Goal: Transaction & Acquisition: Purchase product/service

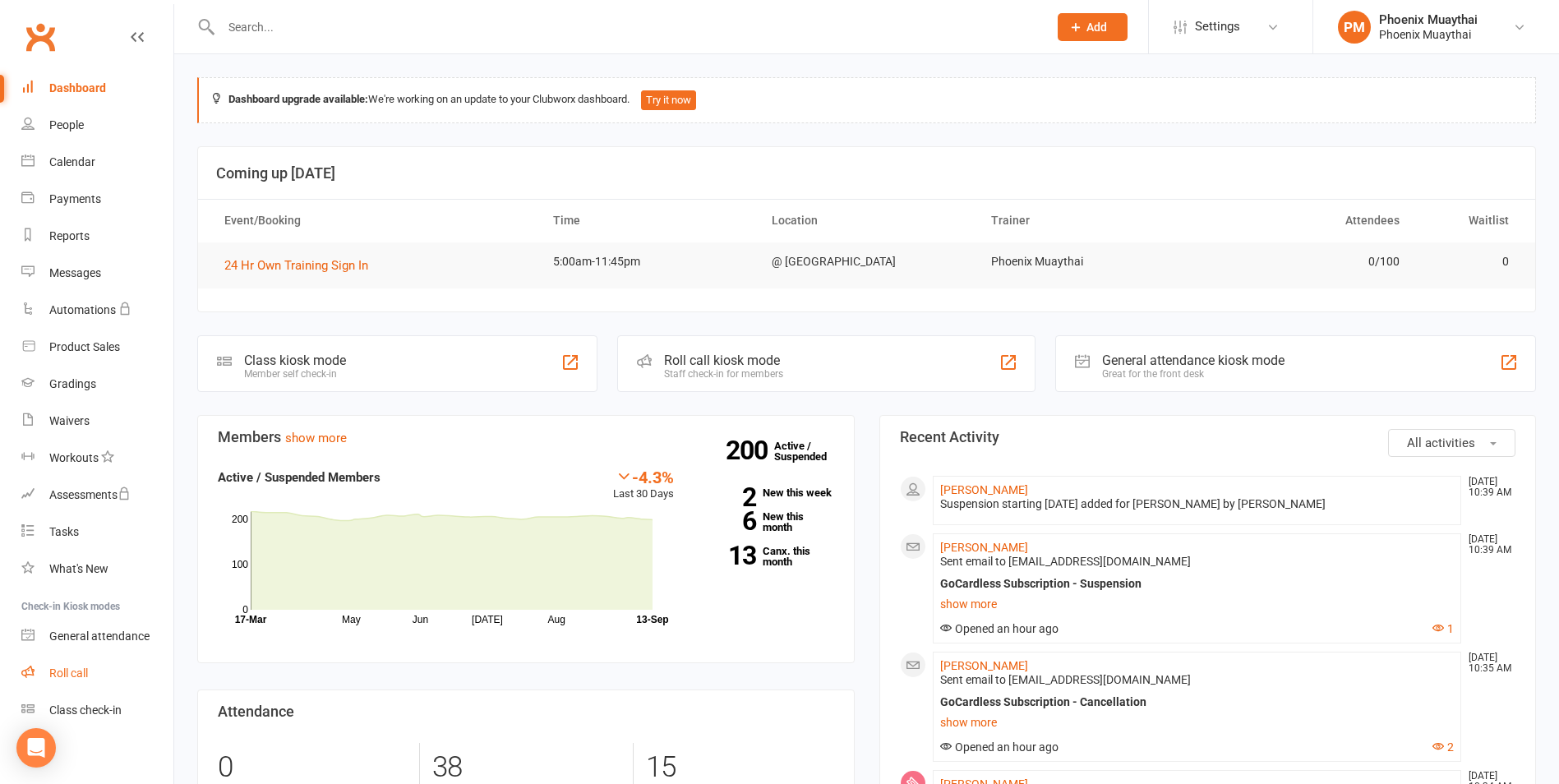
click at [107, 677] on link "Roll call" at bounding box center [97, 672] width 152 height 37
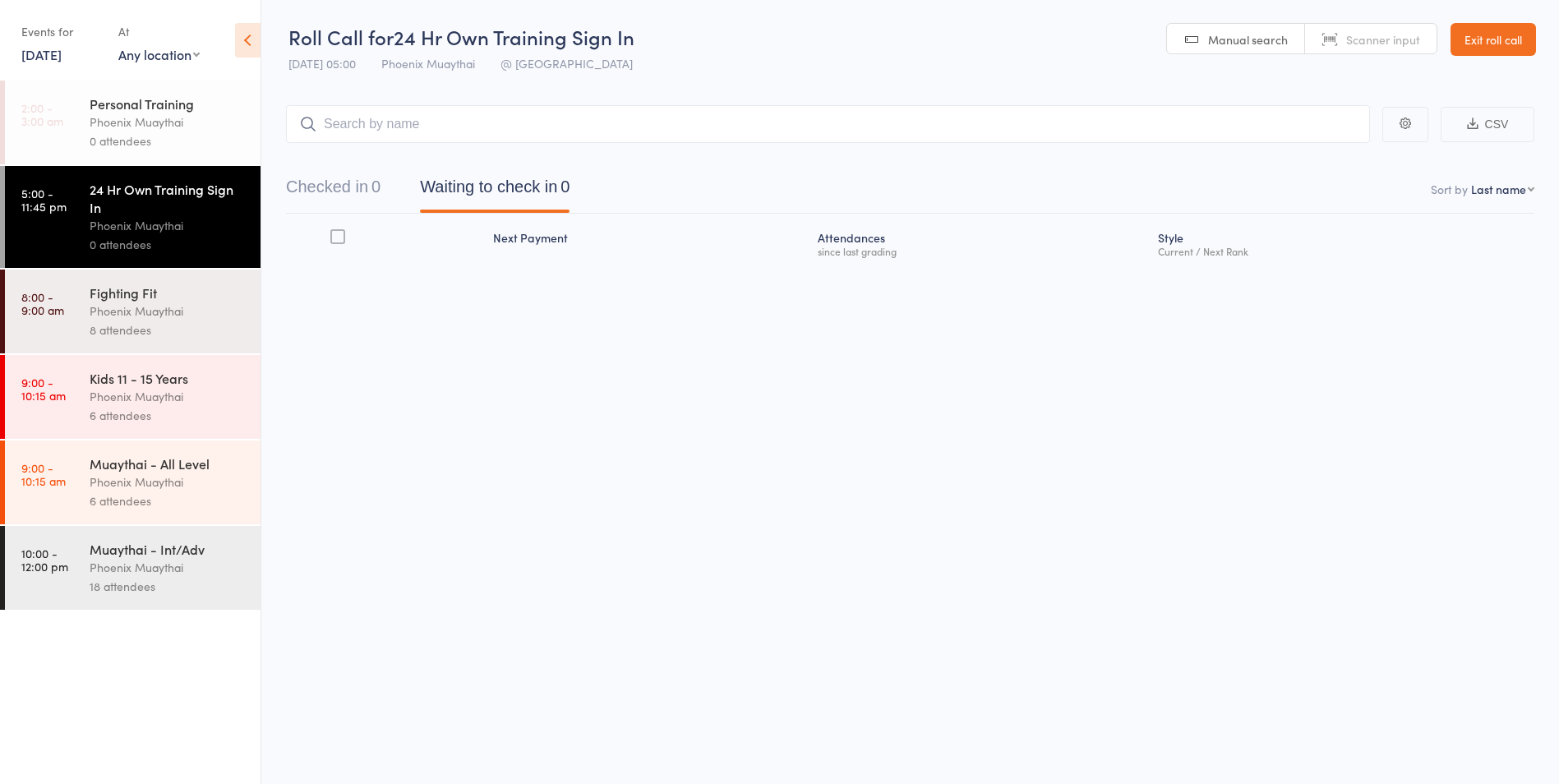
click at [153, 586] on div "18 attendees" at bounding box center [168, 585] width 157 height 19
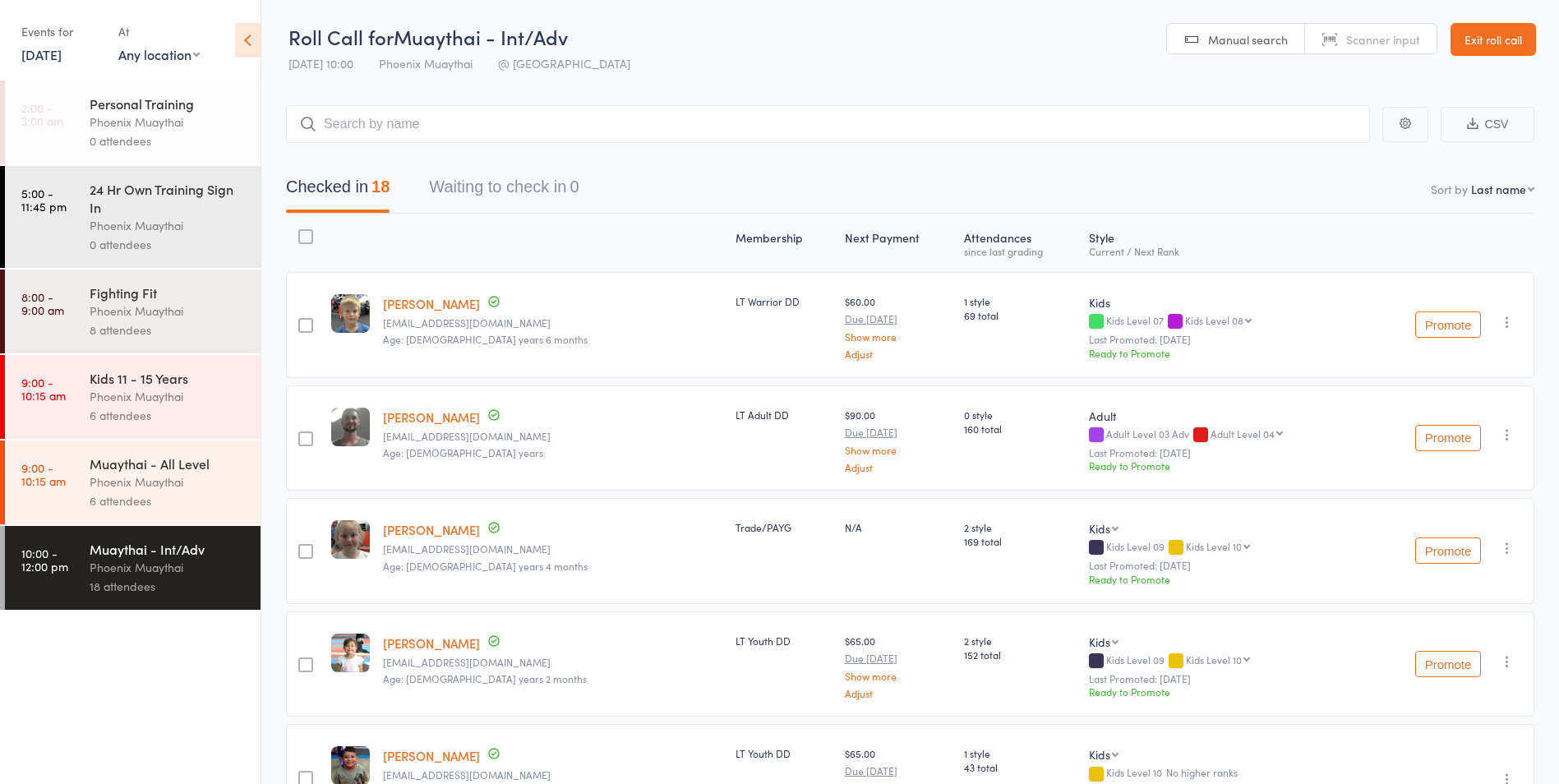
click at [1460, 41] on link "Exit roll call" at bounding box center [1494, 39] width 85 height 33
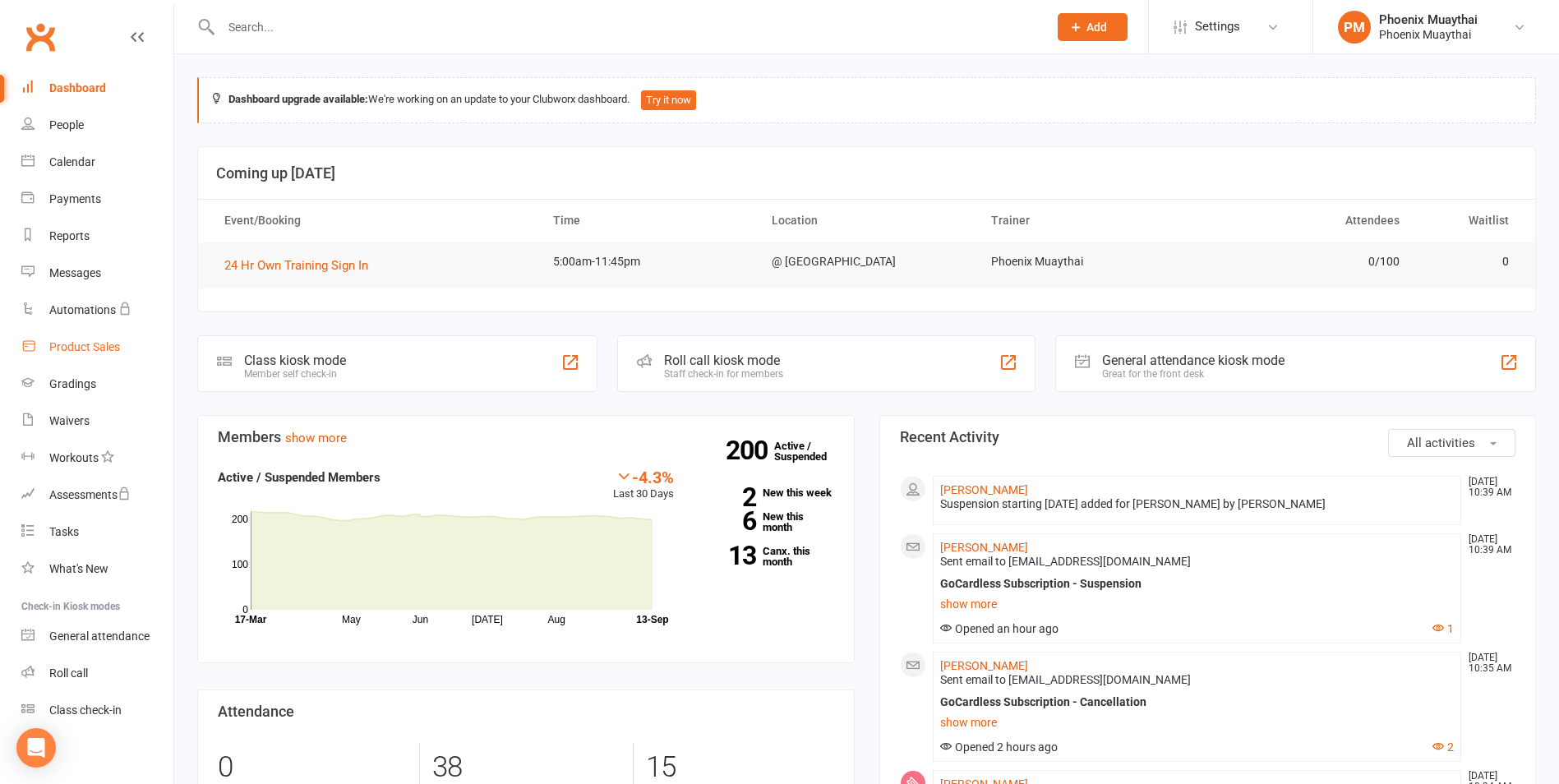
click at [54, 347] on div "Product Sales" at bounding box center [84, 347] width 71 height 13
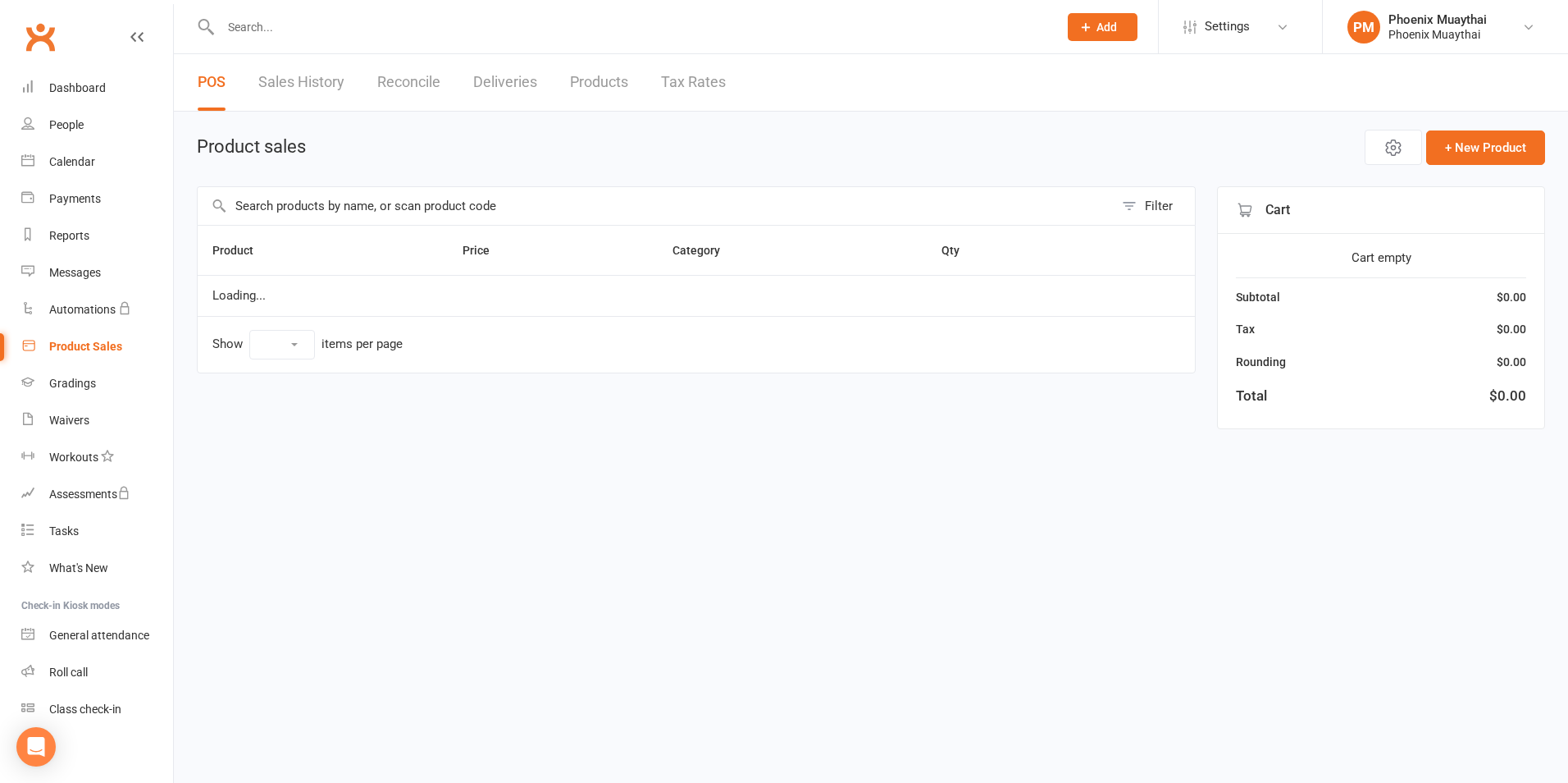
select select "100"
click at [320, 211] on input "text" at bounding box center [655, 206] width 916 height 38
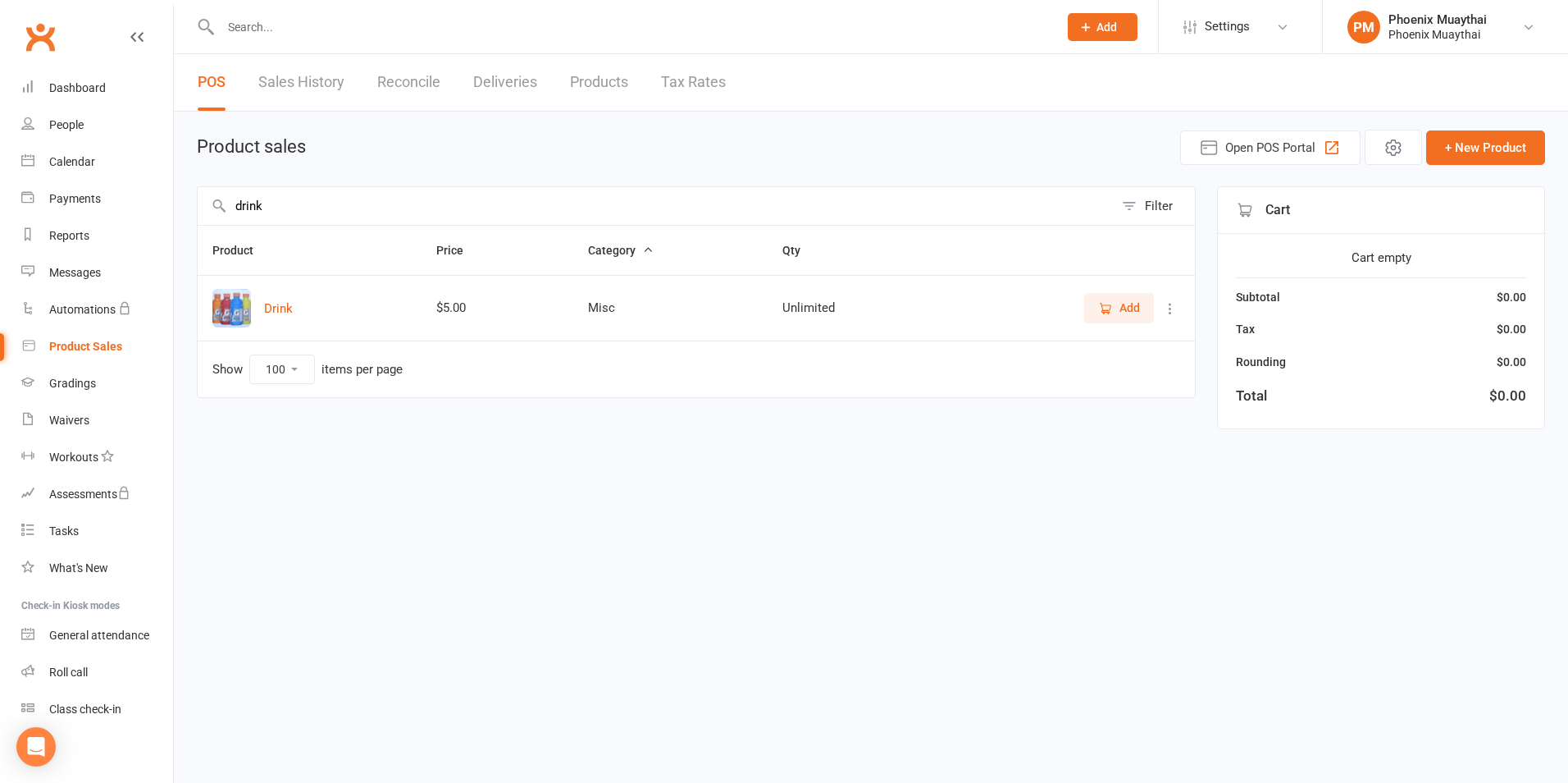
type input "drink"
click at [1124, 304] on span "Add" at bounding box center [1130, 307] width 21 height 18
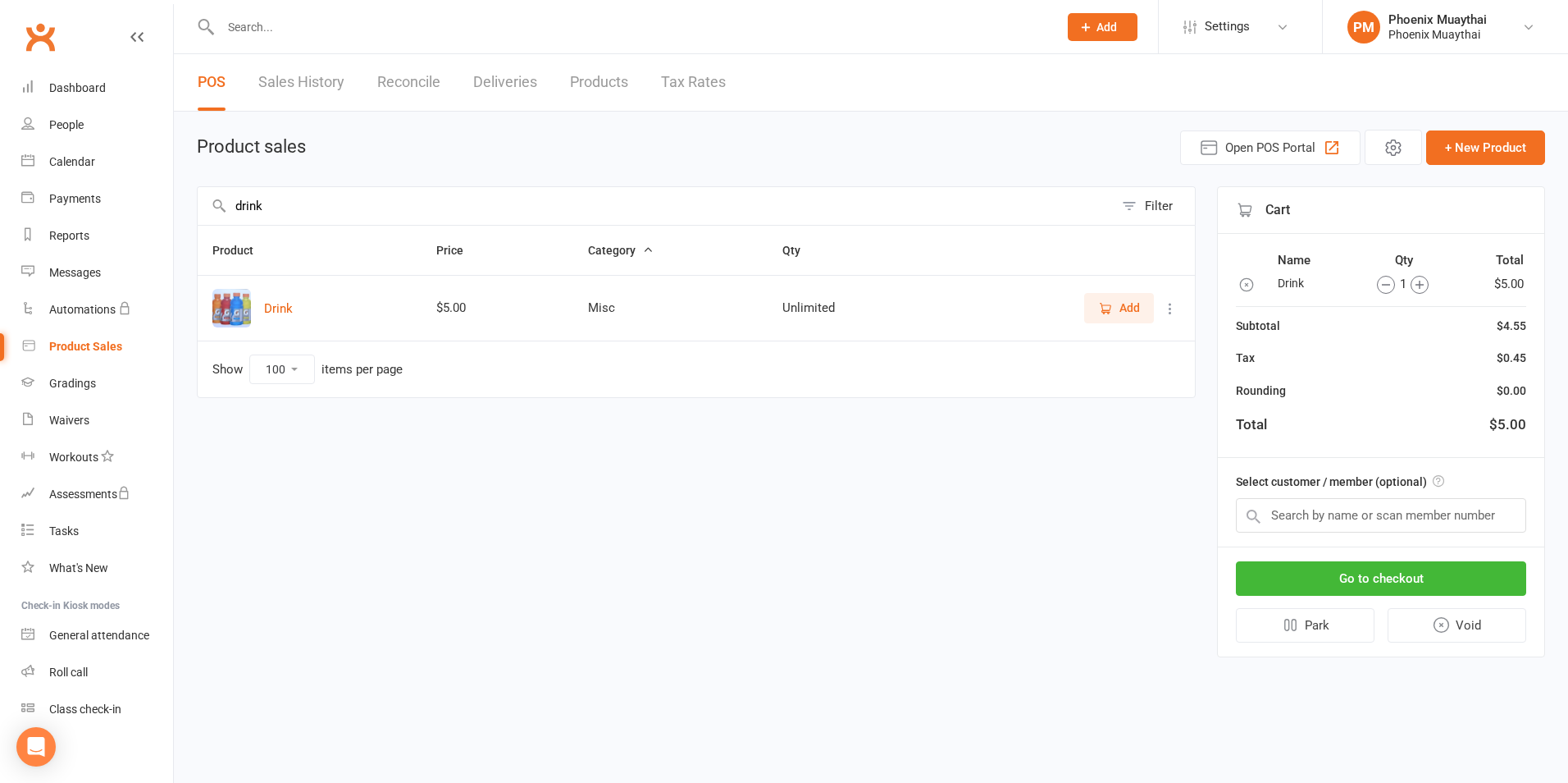
click at [586, 207] on input "drink" at bounding box center [655, 206] width 916 height 38
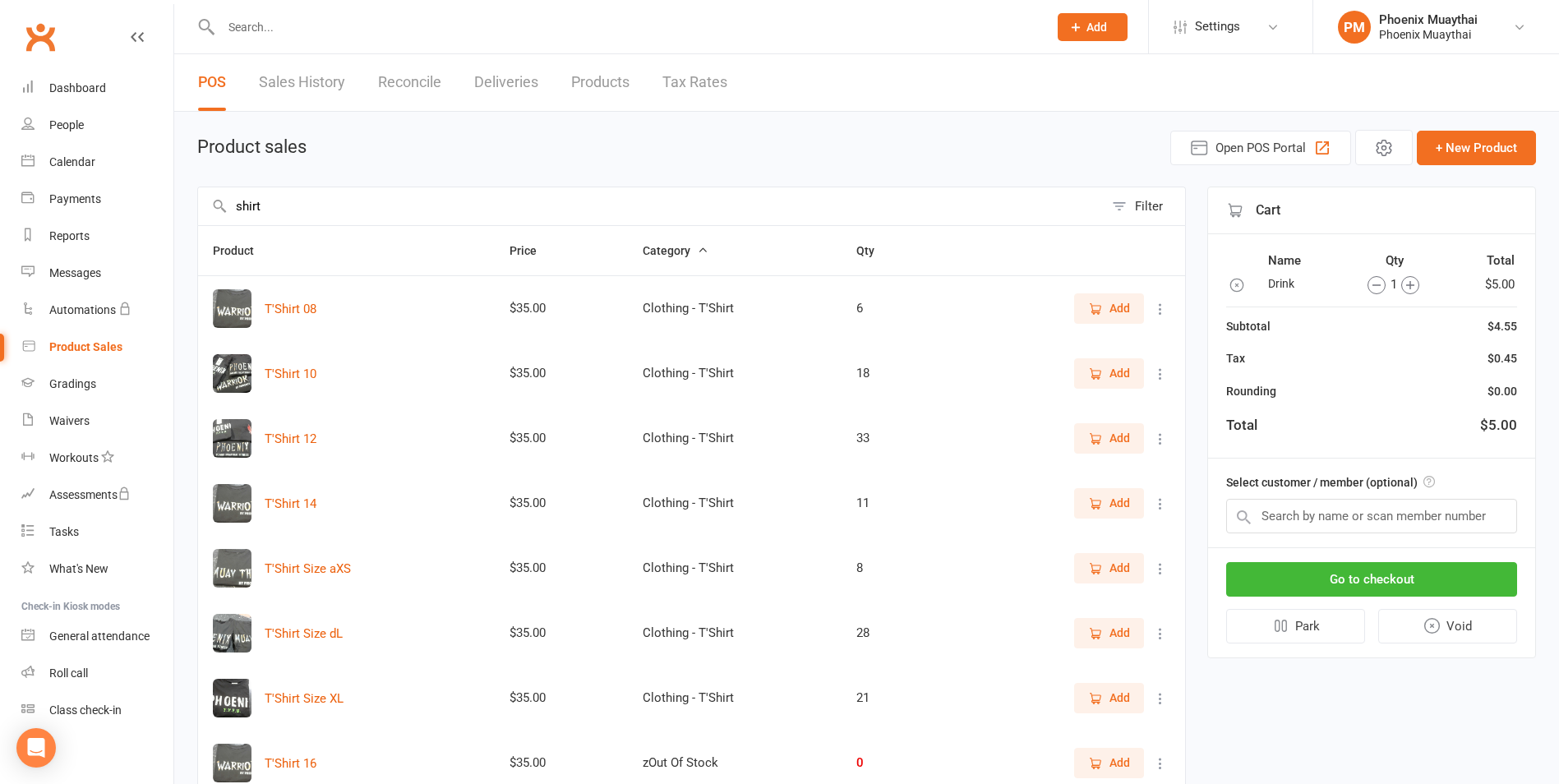
type input "shirt"
click at [1356, 506] on input "text" at bounding box center [1372, 515] width 291 height 34
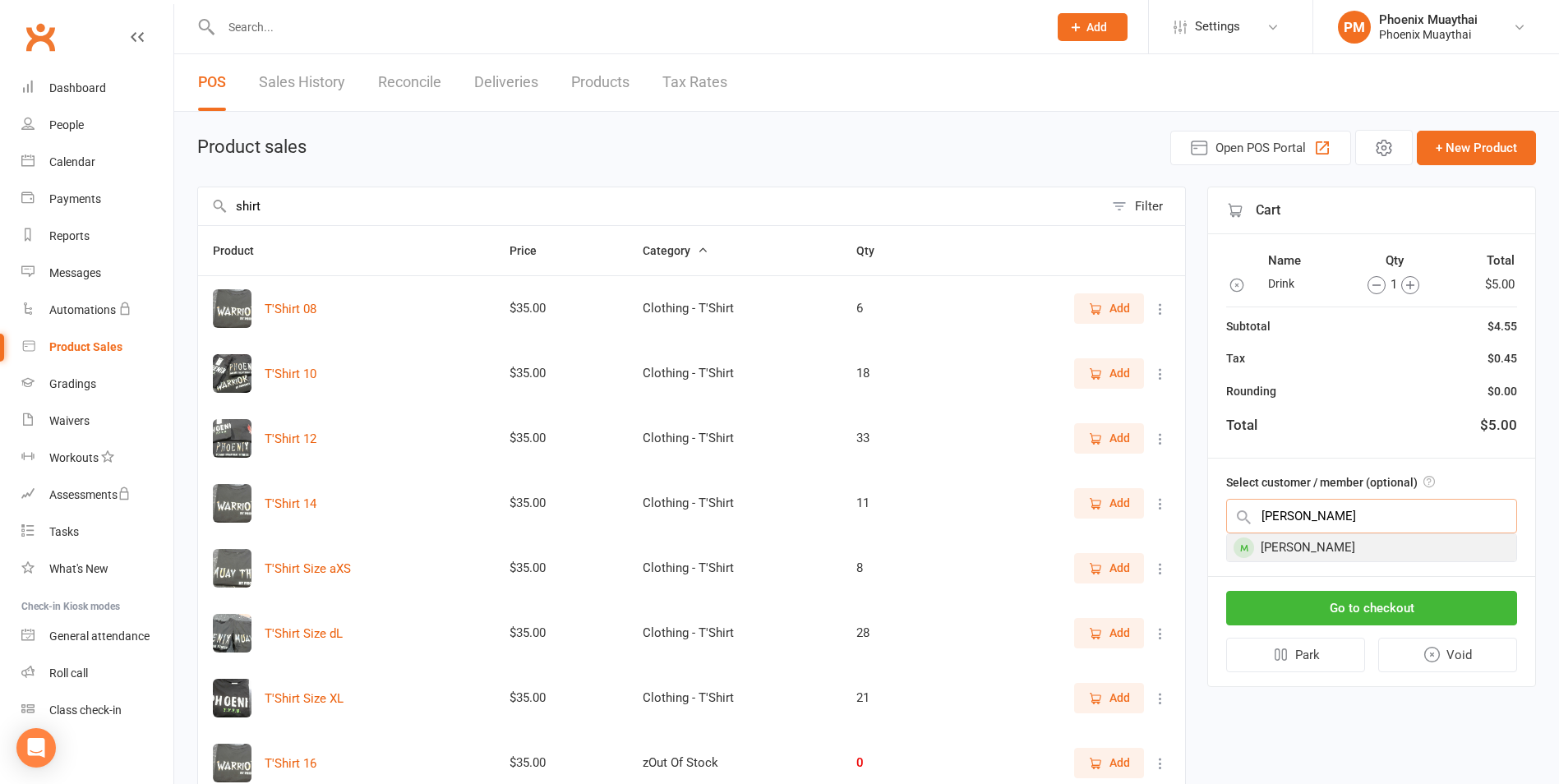
type input "anita"
click at [1322, 542] on div "Anita Xiau" at bounding box center [1371, 547] width 290 height 27
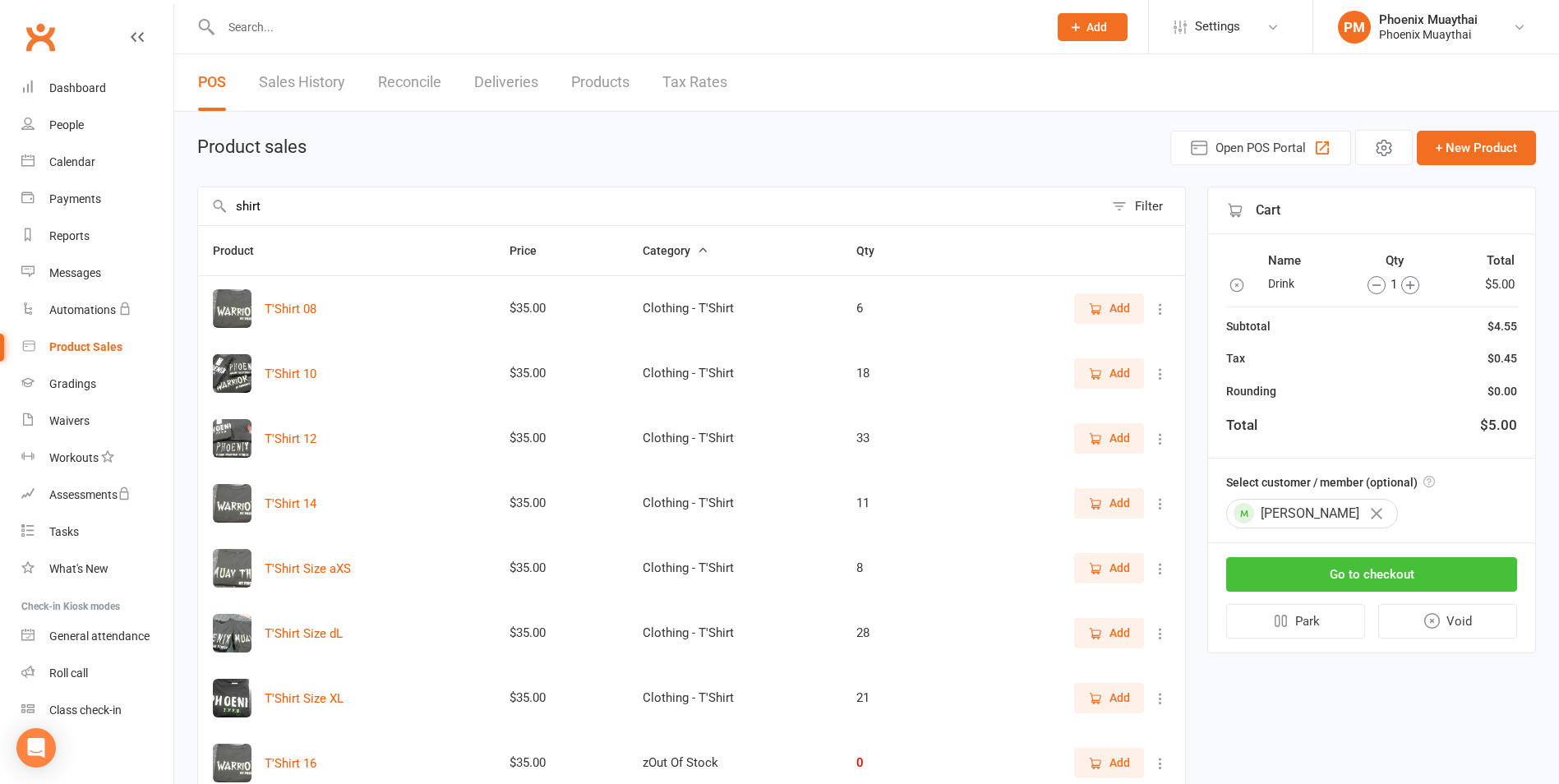
click at [1326, 583] on button "Go to checkout" at bounding box center [1372, 574] width 291 height 34
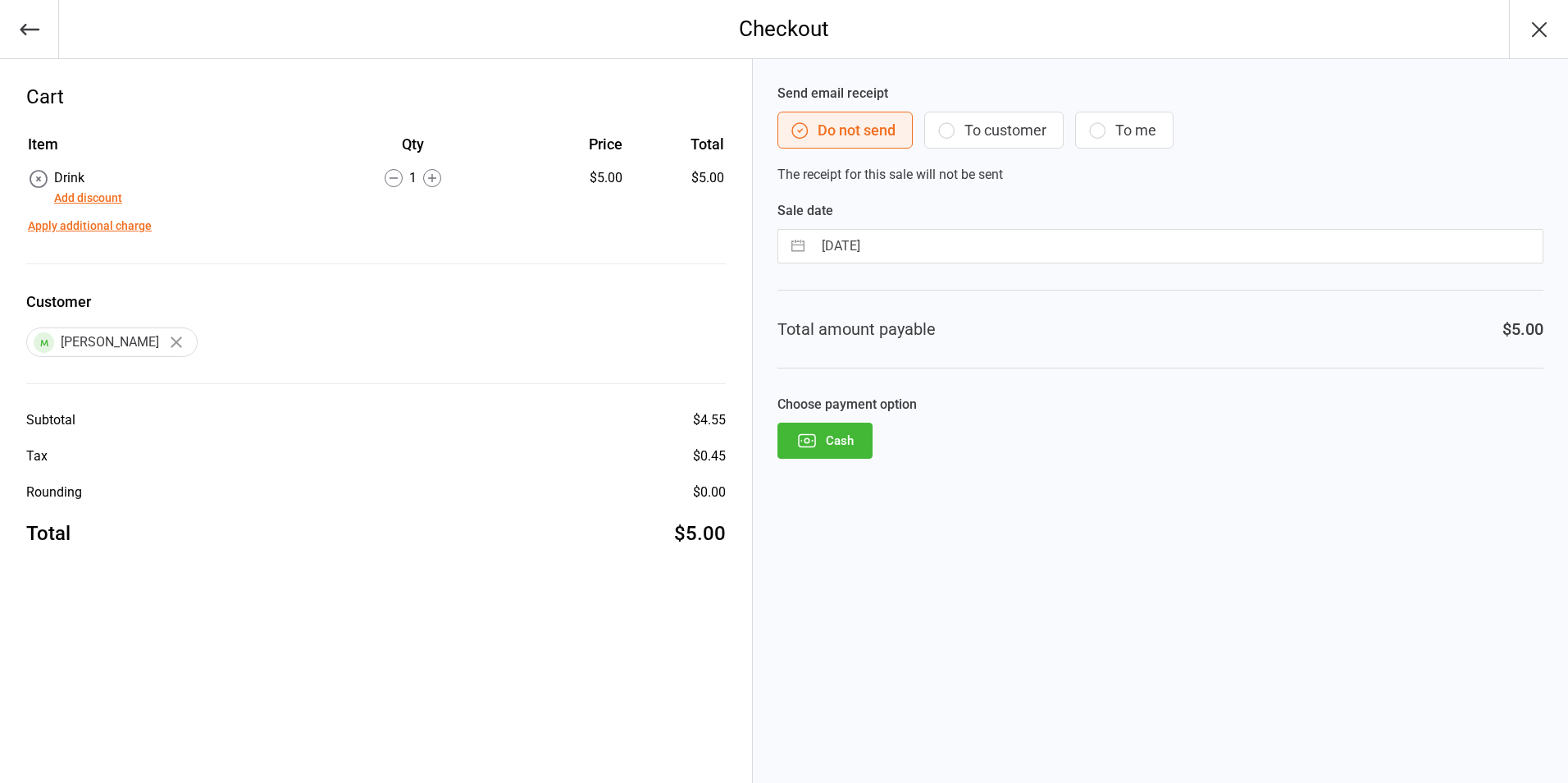
click at [861, 445] on button "Cash" at bounding box center [824, 440] width 95 height 36
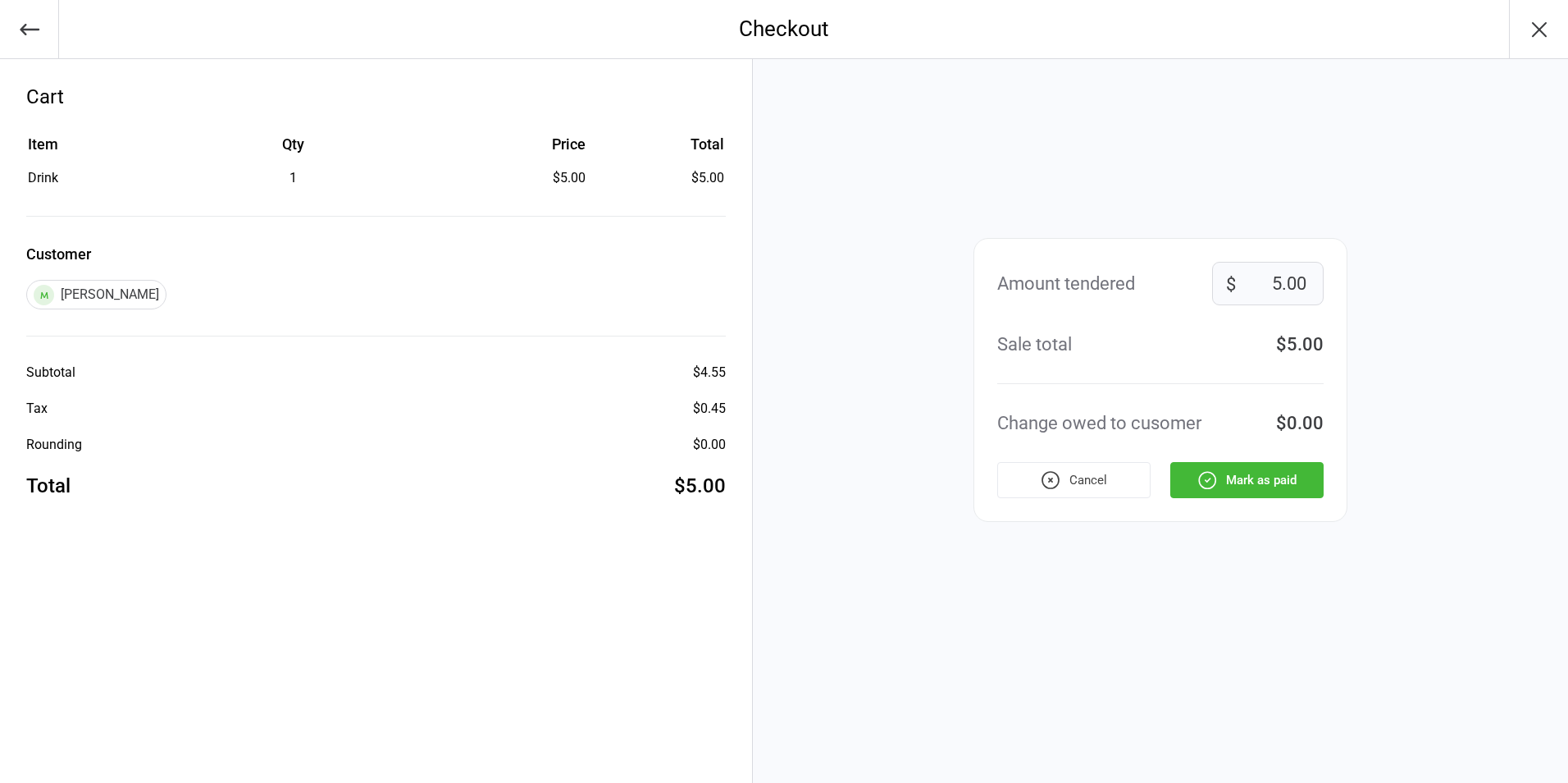
click at [1251, 489] on button "Mark as paid" at bounding box center [1246, 480] width 153 height 36
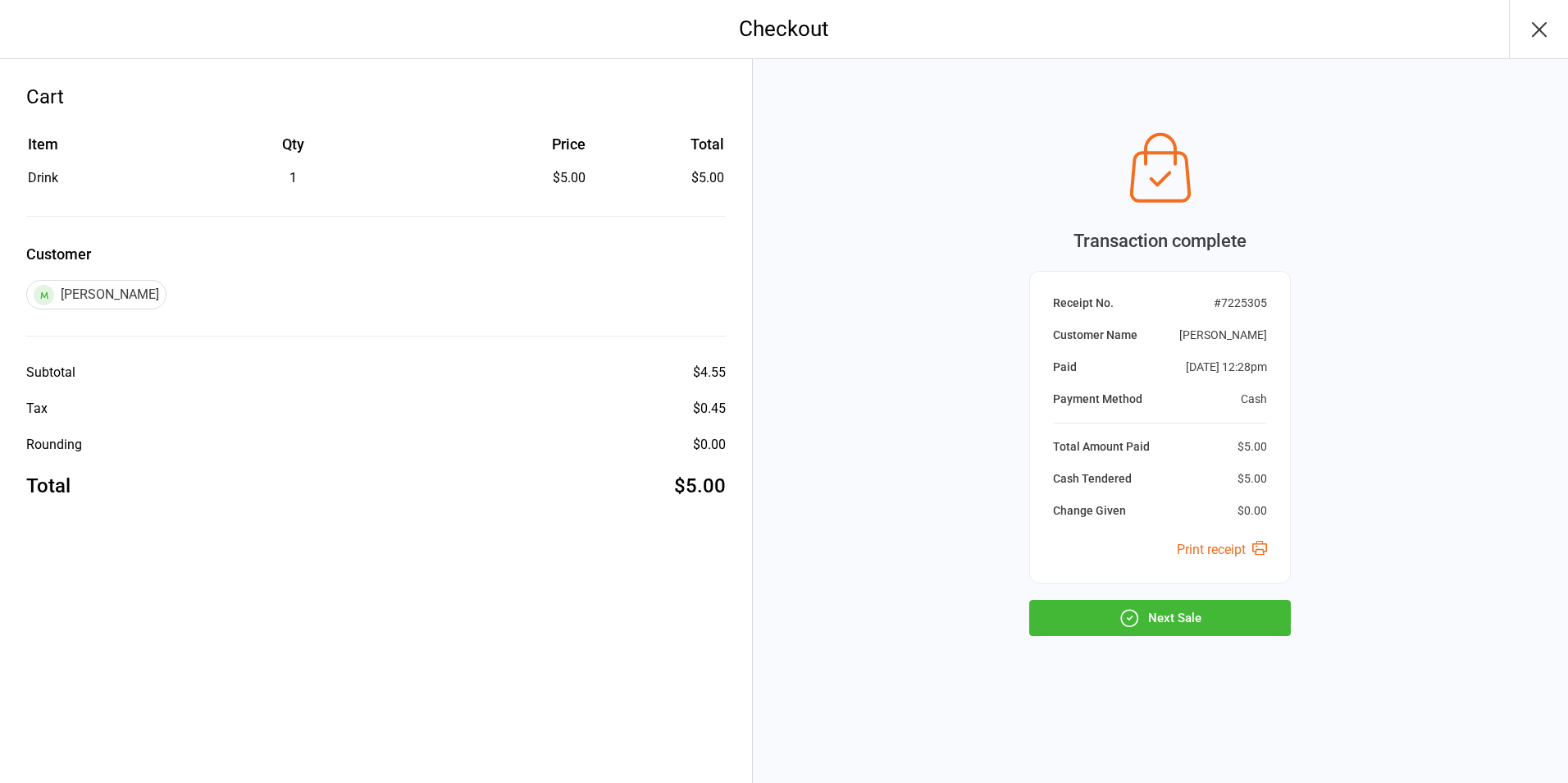
click at [1207, 613] on button "Next Sale" at bounding box center [1159, 618] width 262 height 36
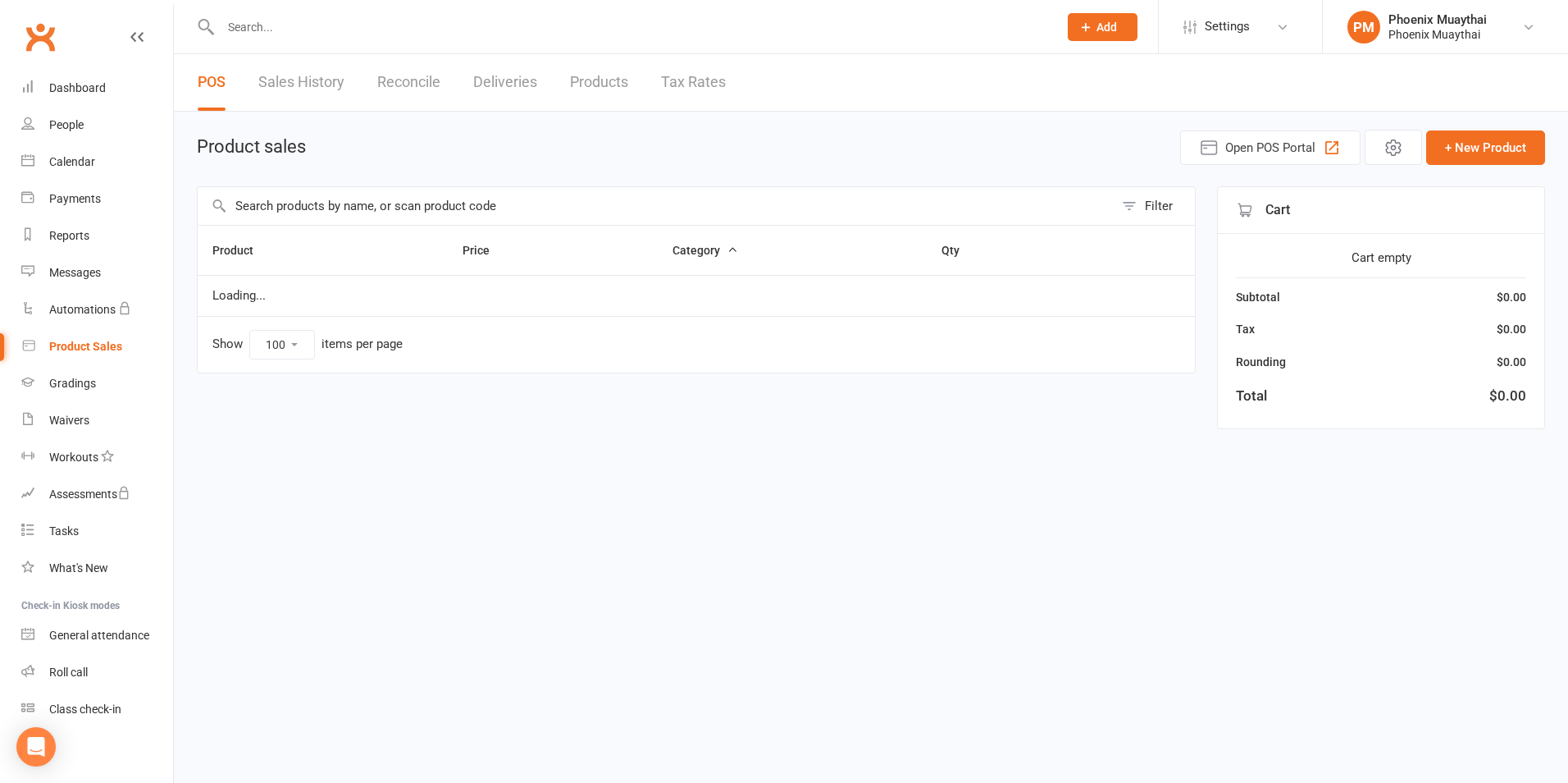
select select "100"
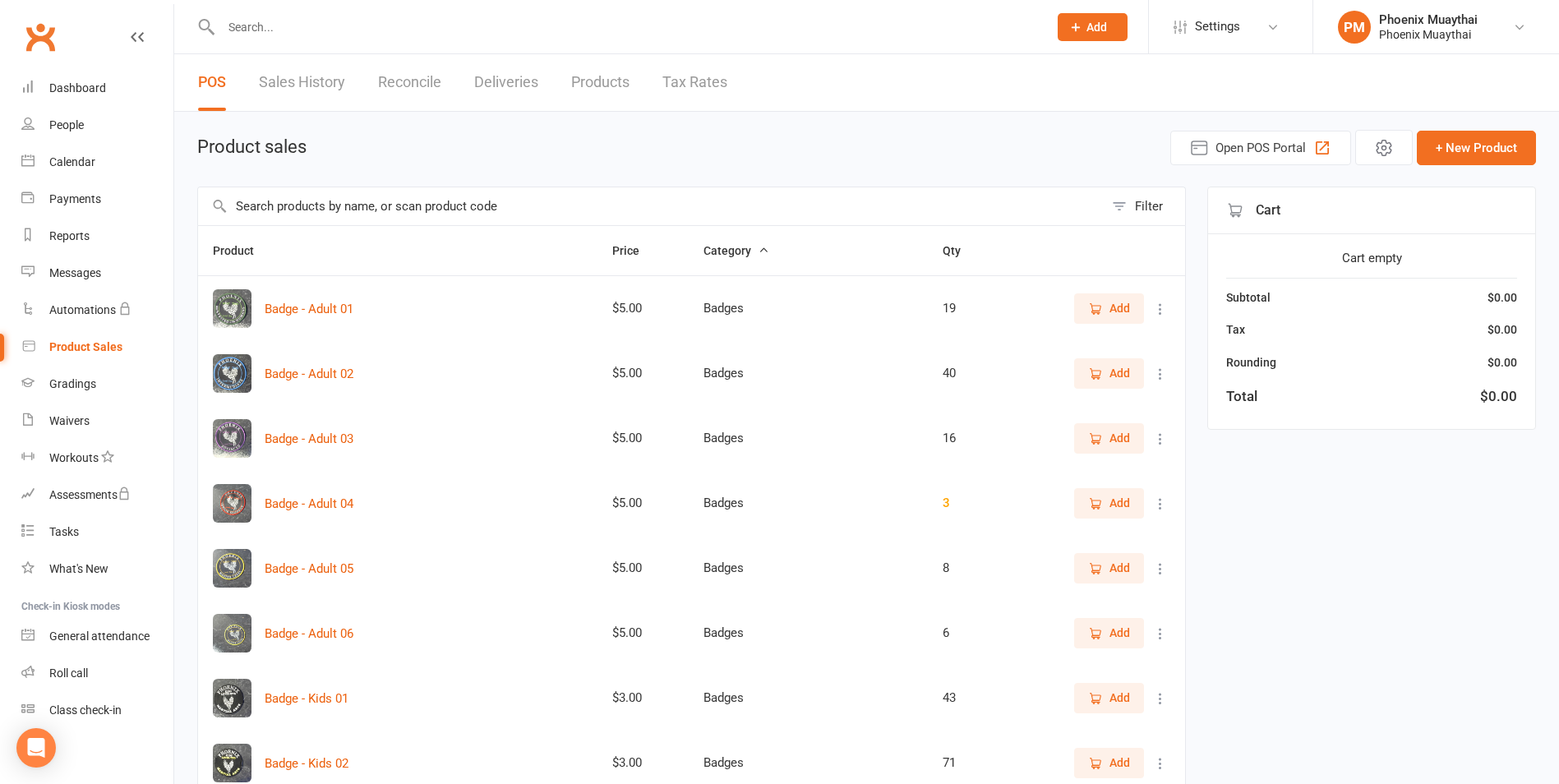
click at [355, 211] on input "text" at bounding box center [651, 206] width 906 height 38
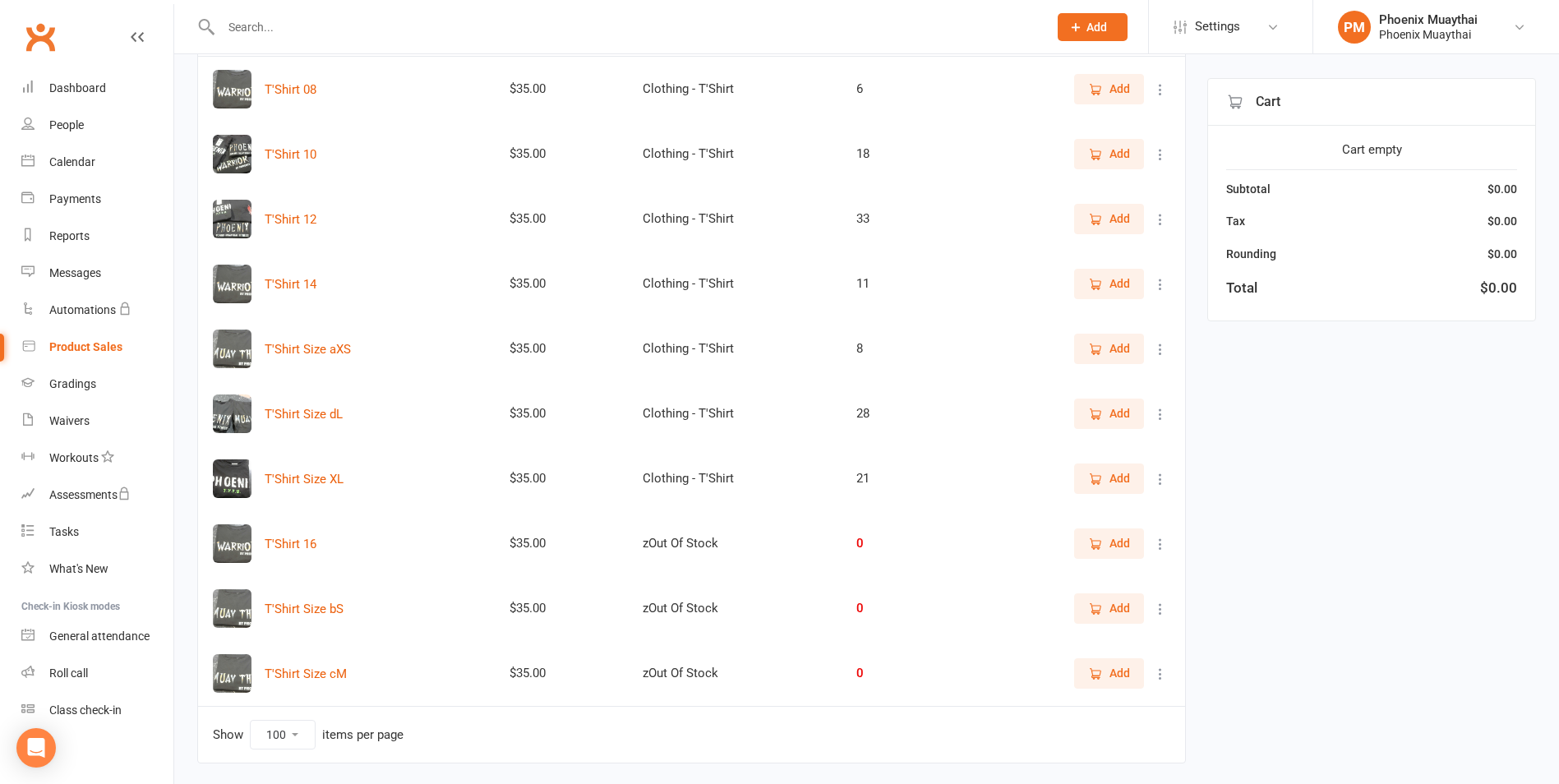
scroll to position [247, 0]
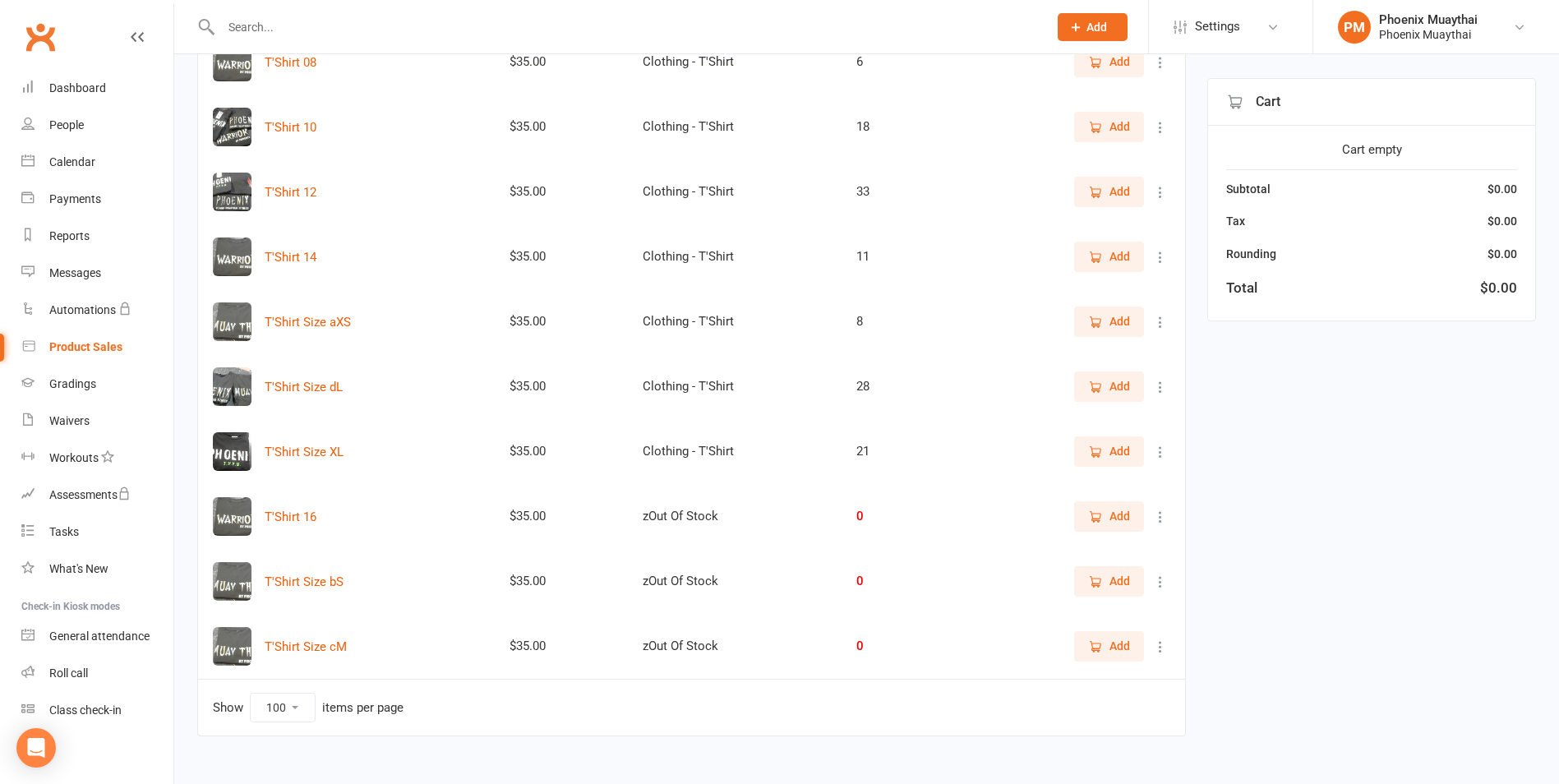
type input "shirt"
click at [1122, 391] on span "Add" at bounding box center [1120, 386] width 21 height 18
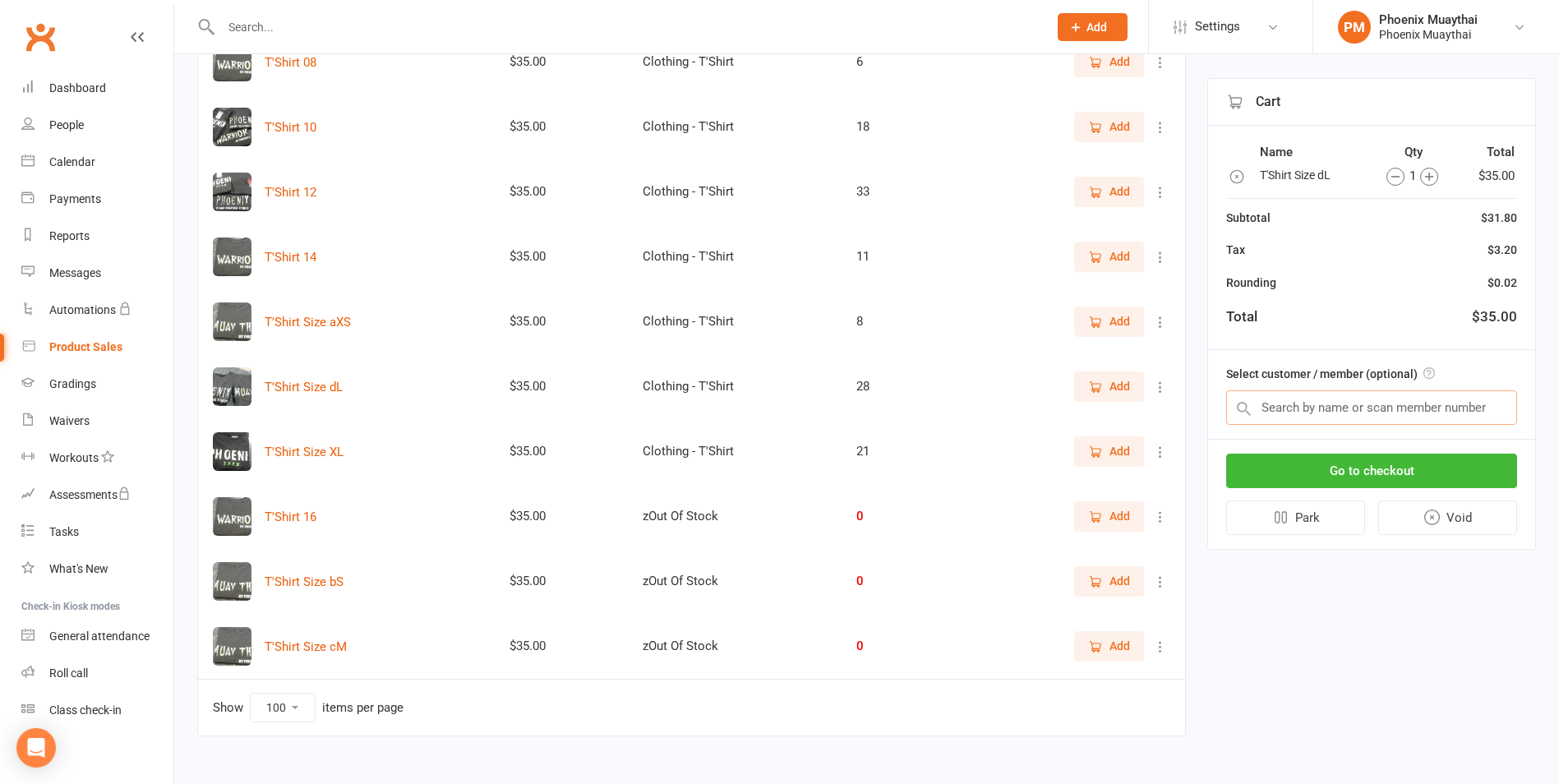
click at [1313, 403] on input "text" at bounding box center [1372, 407] width 291 height 34
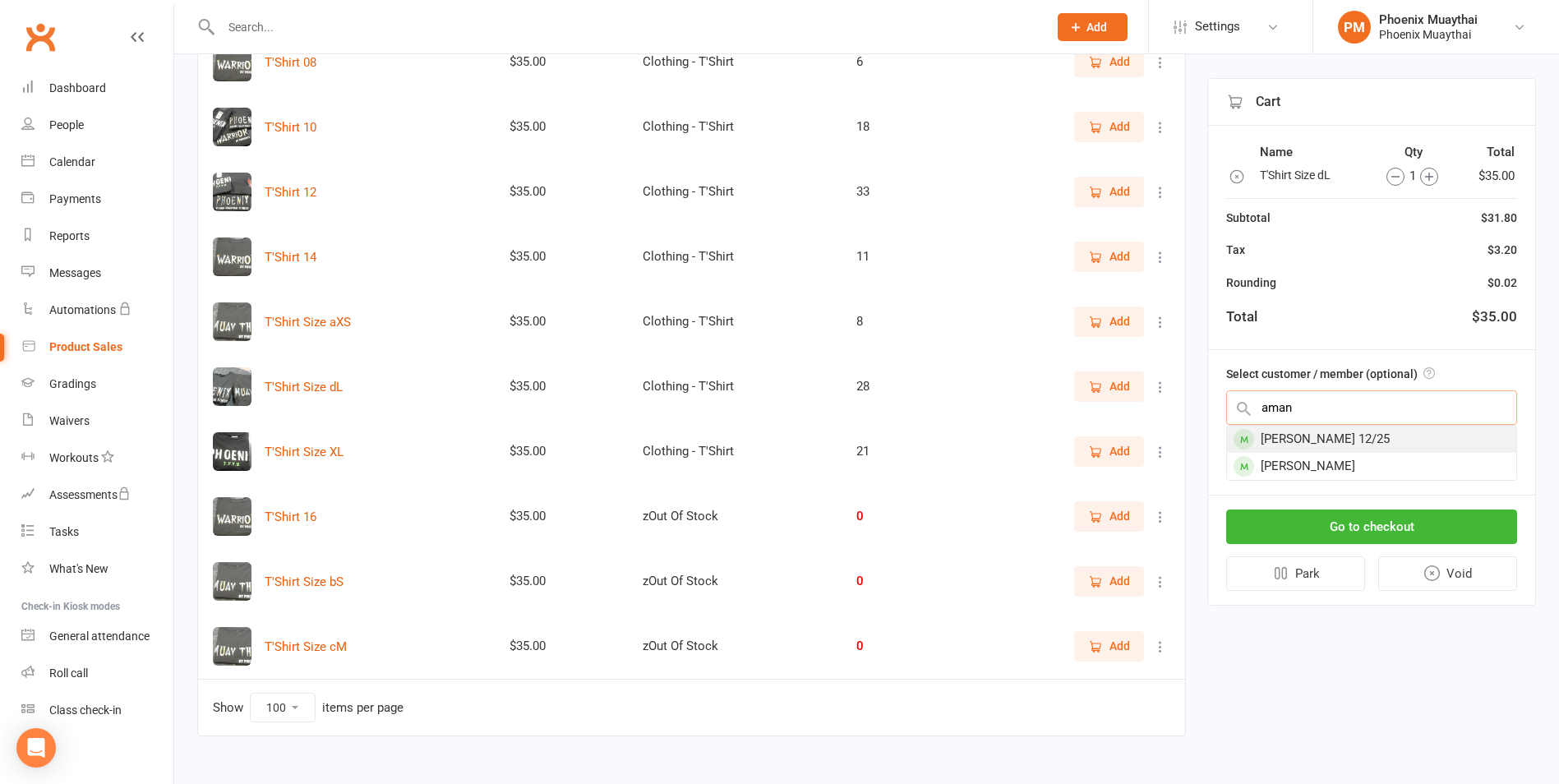
type input "aman"
click at [1321, 430] on div "Aman Prajapati 12/25" at bounding box center [1371, 439] width 290 height 27
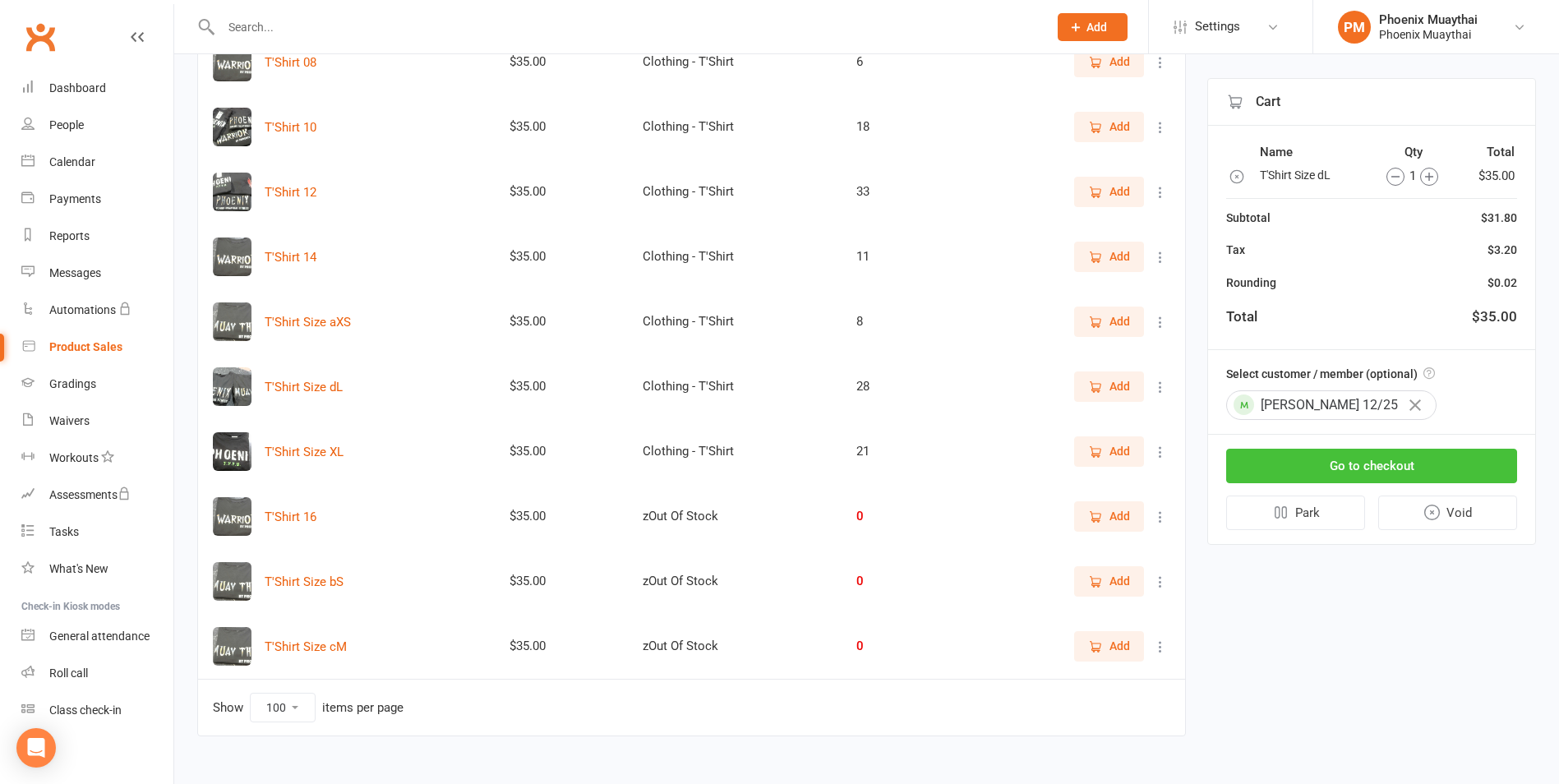
click at [1327, 460] on button "Go to checkout" at bounding box center [1372, 466] width 291 height 34
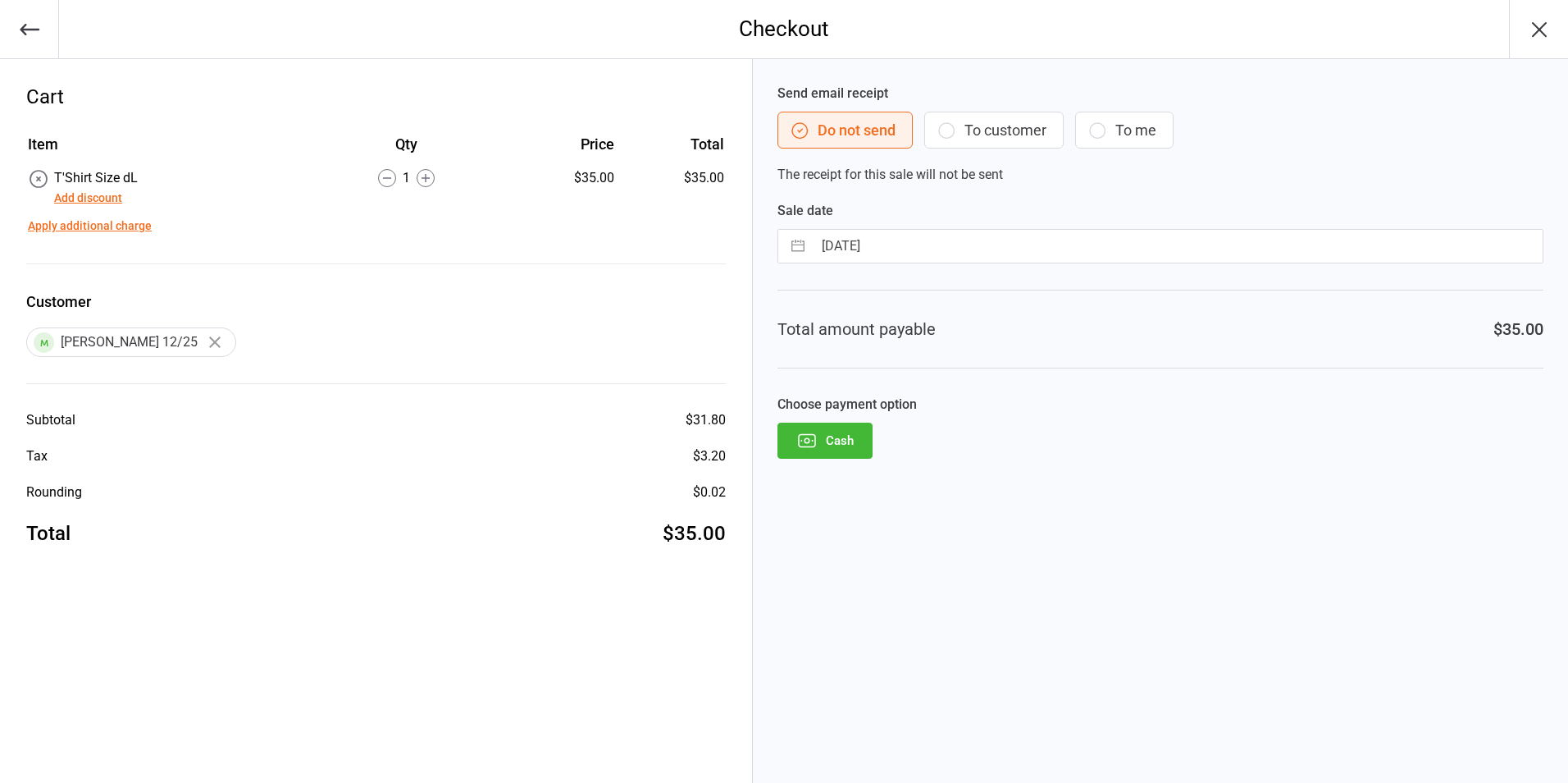
click at [852, 440] on button "Cash" at bounding box center [824, 440] width 95 height 36
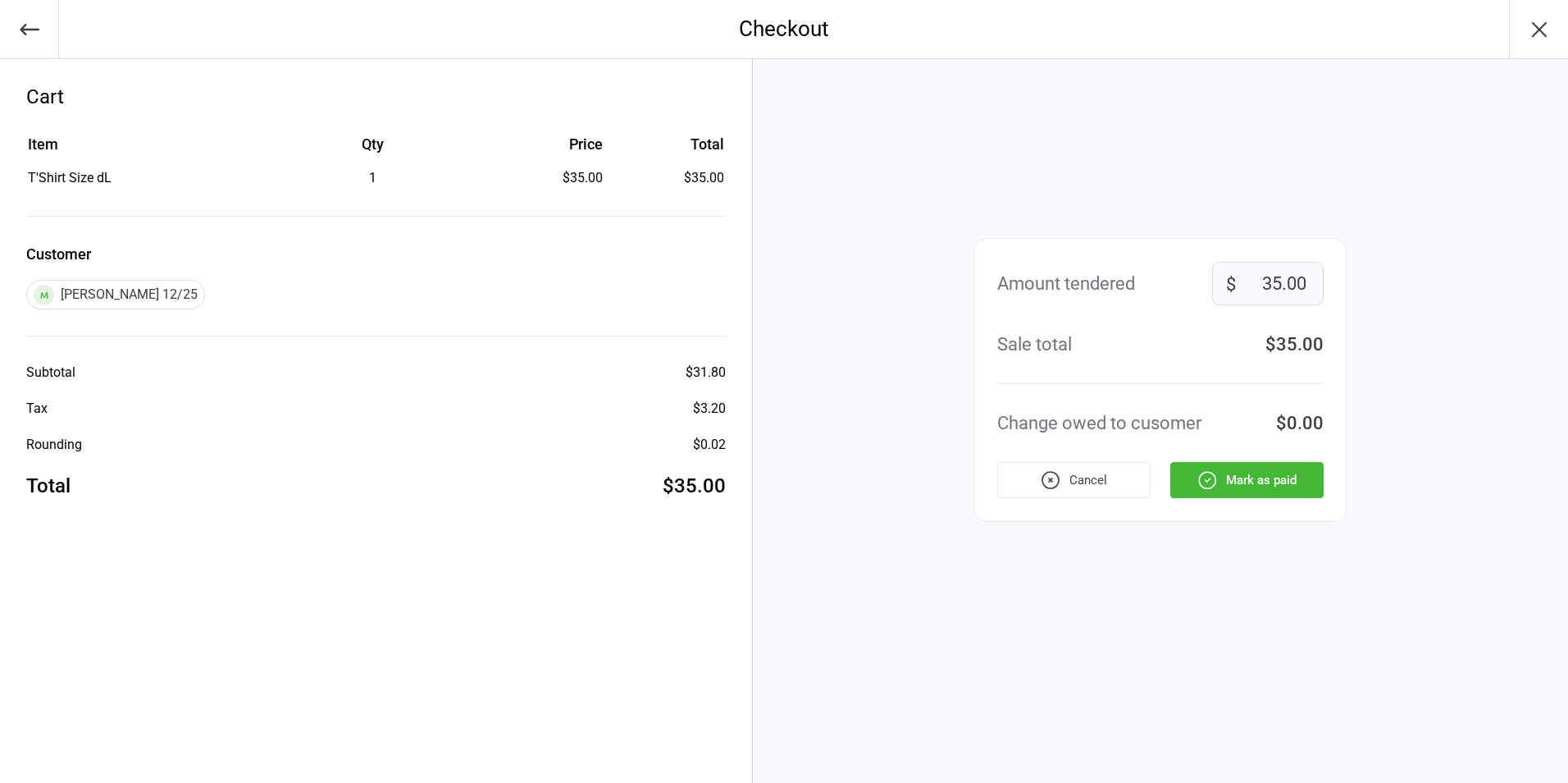
click at [1212, 474] on icon "button" at bounding box center [1207, 480] width 22 height 22
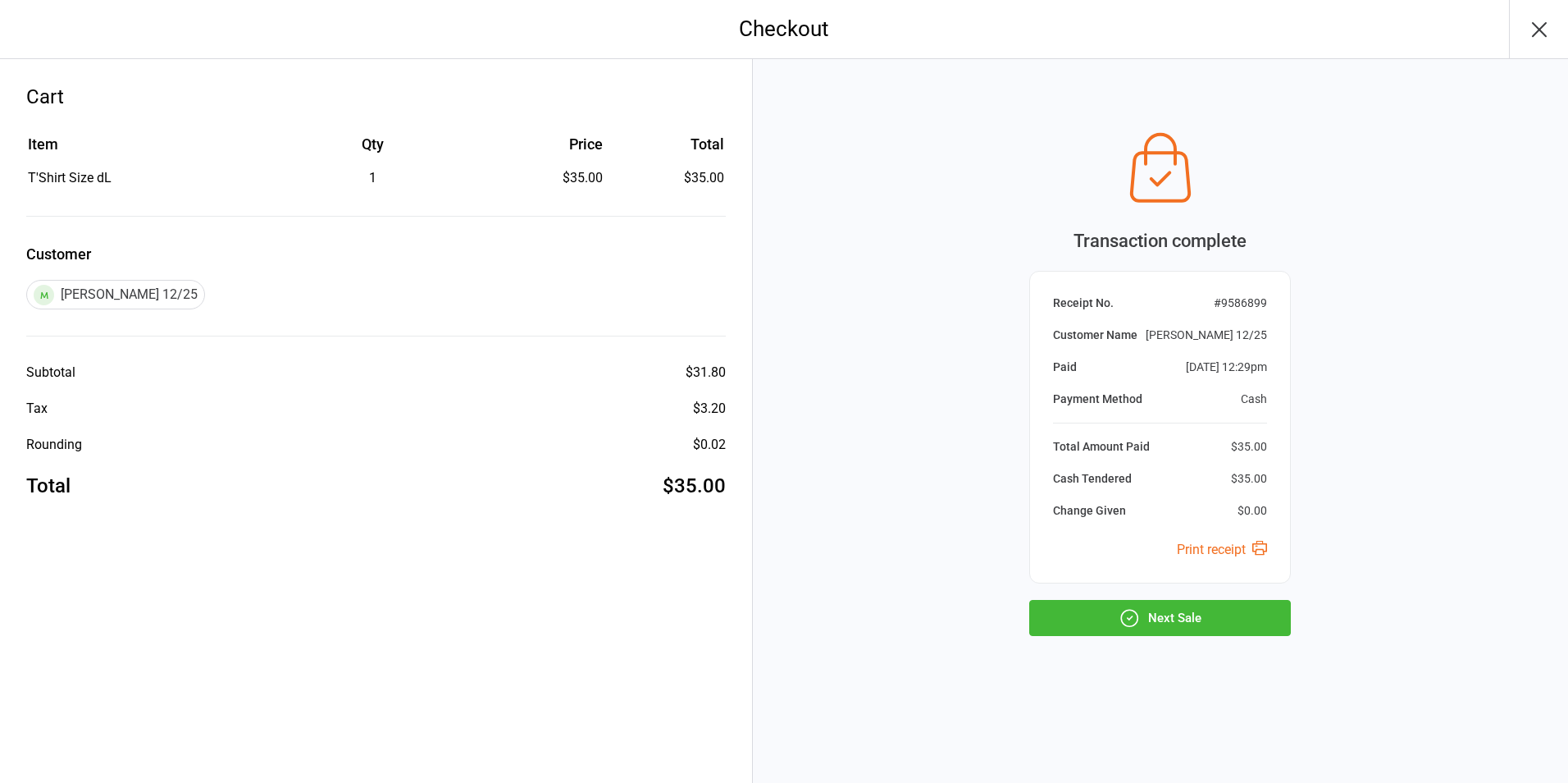
click at [1164, 619] on button "Next Sale" at bounding box center [1159, 618] width 262 height 36
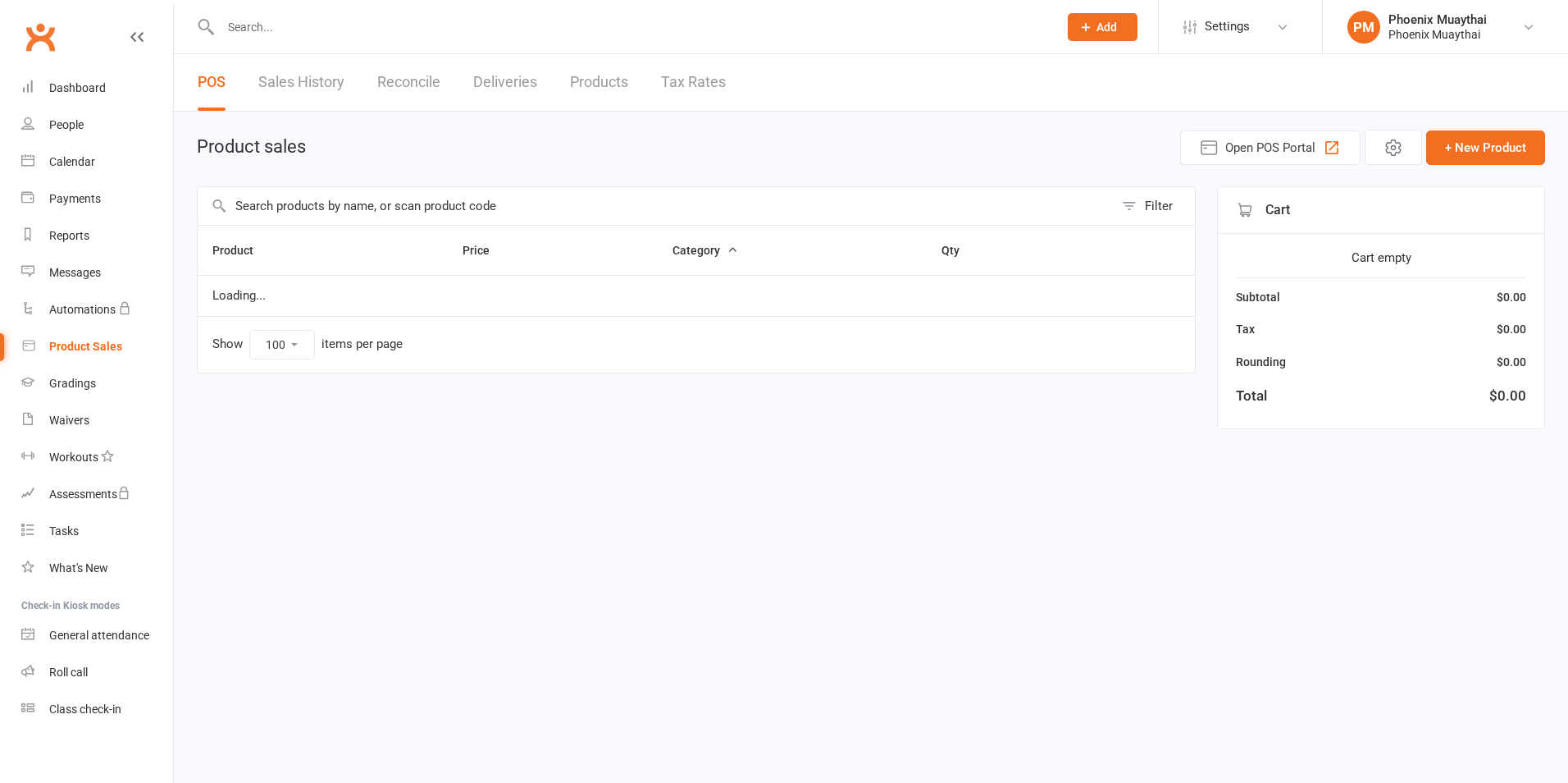
select select "100"
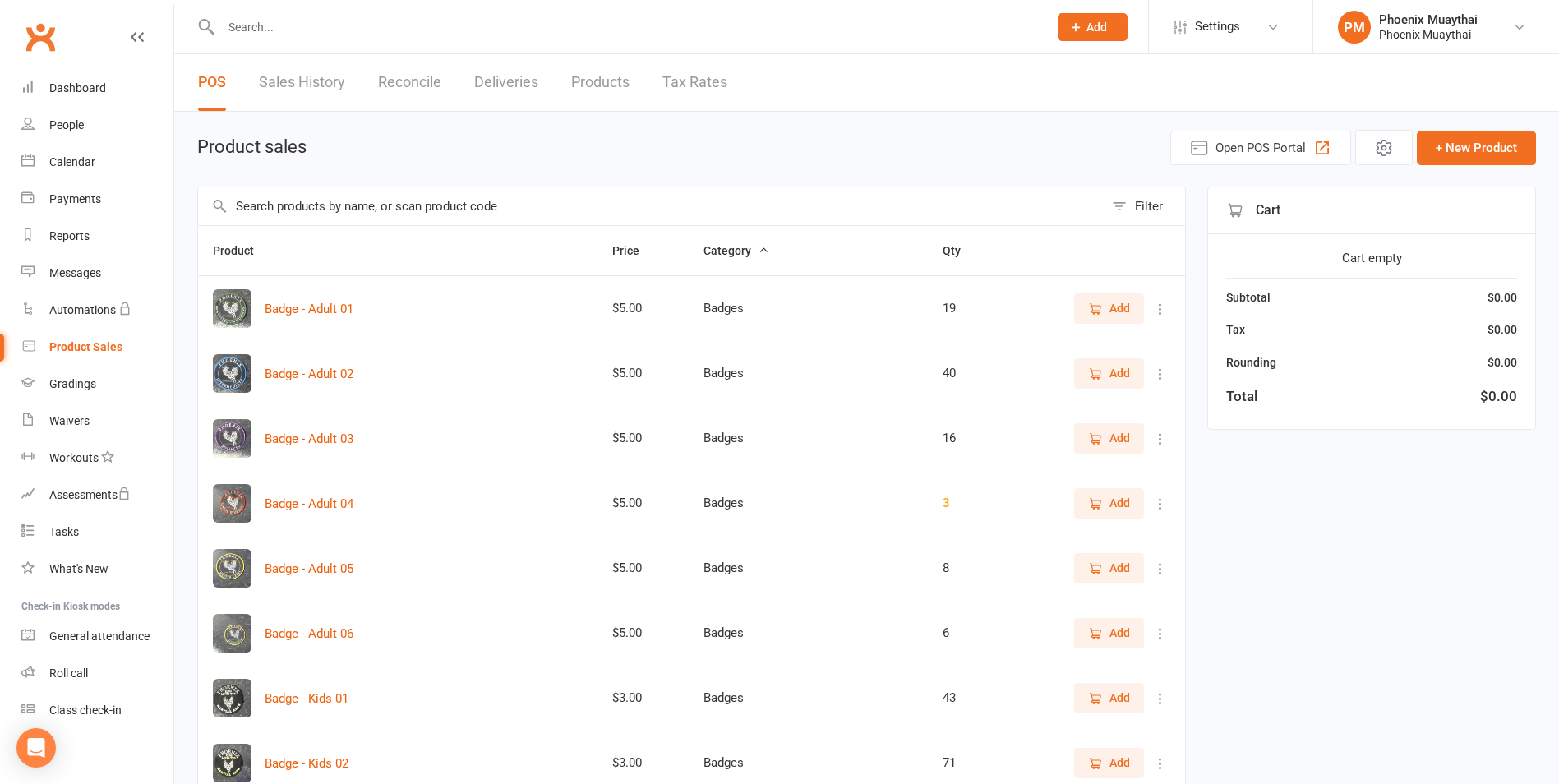
click at [284, 199] on input "text" at bounding box center [651, 206] width 906 height 38
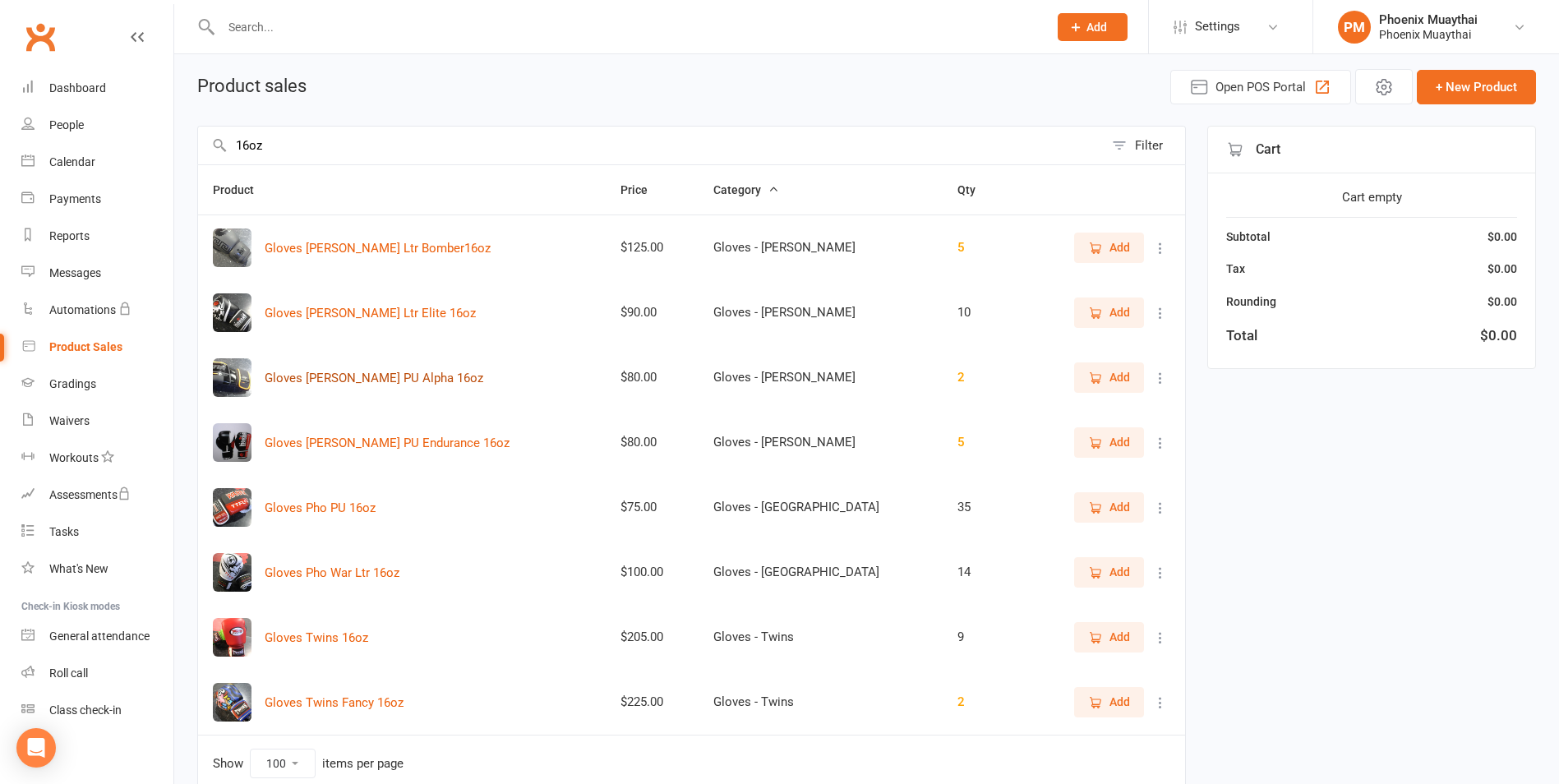
scroll to position [139, 0]
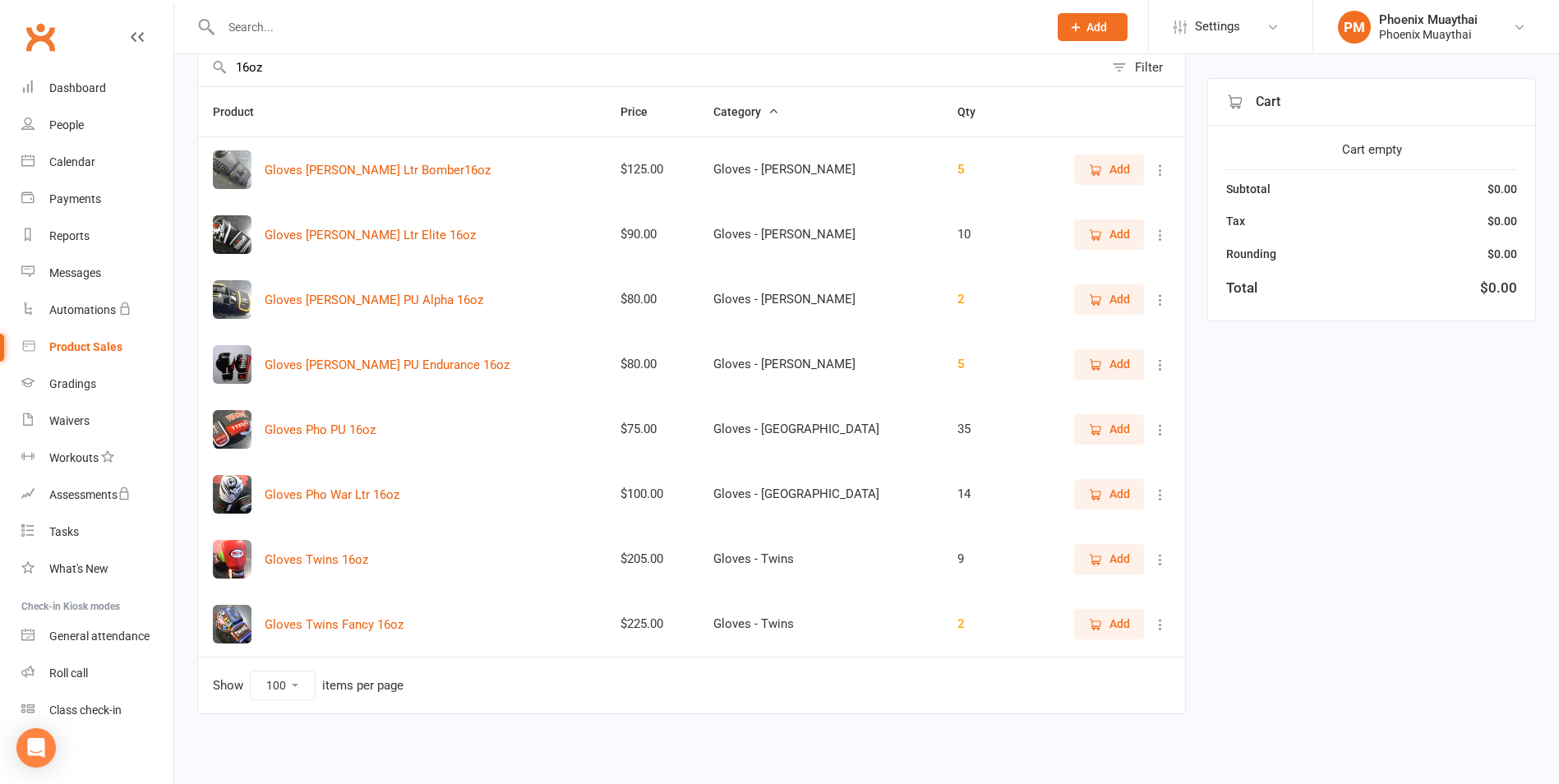
type input "16oz"
click at [1120, 505] on button "Add" at bounding box center [1109, 494] width 70 height 30
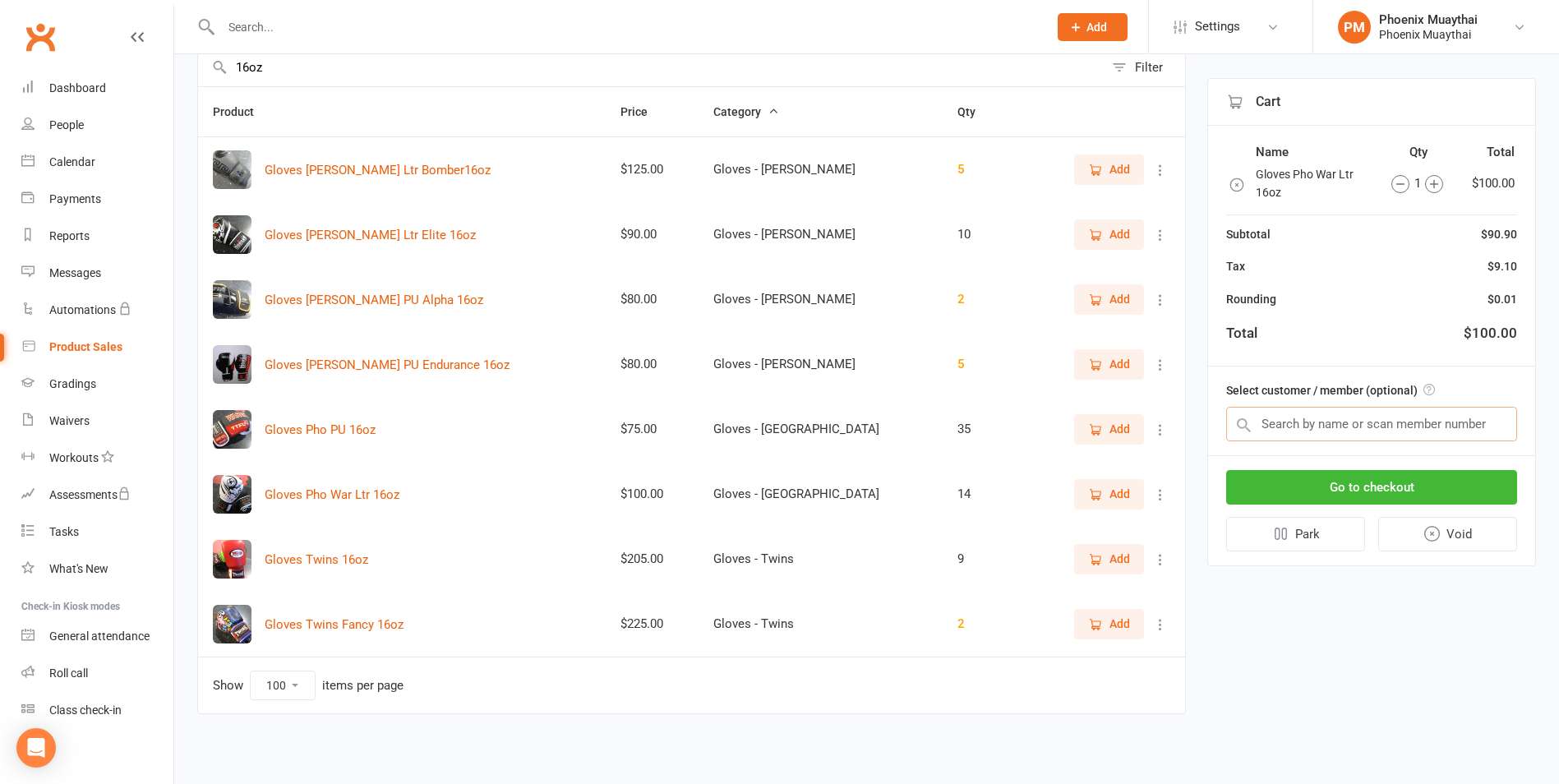
click at [1380, 426] on input "text" at bounding box center [1372, 424] width 291 height 34
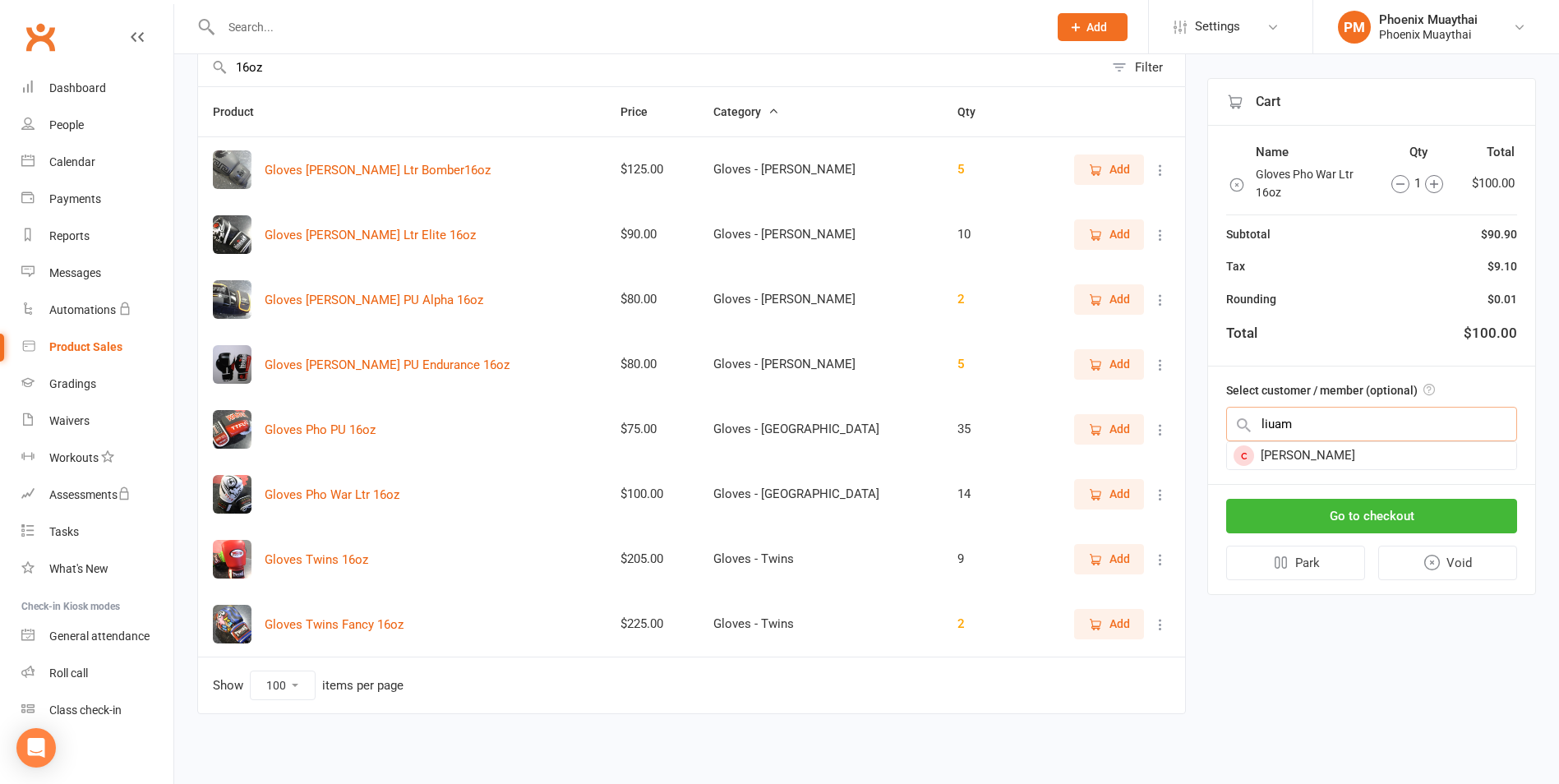
type input "liuam"
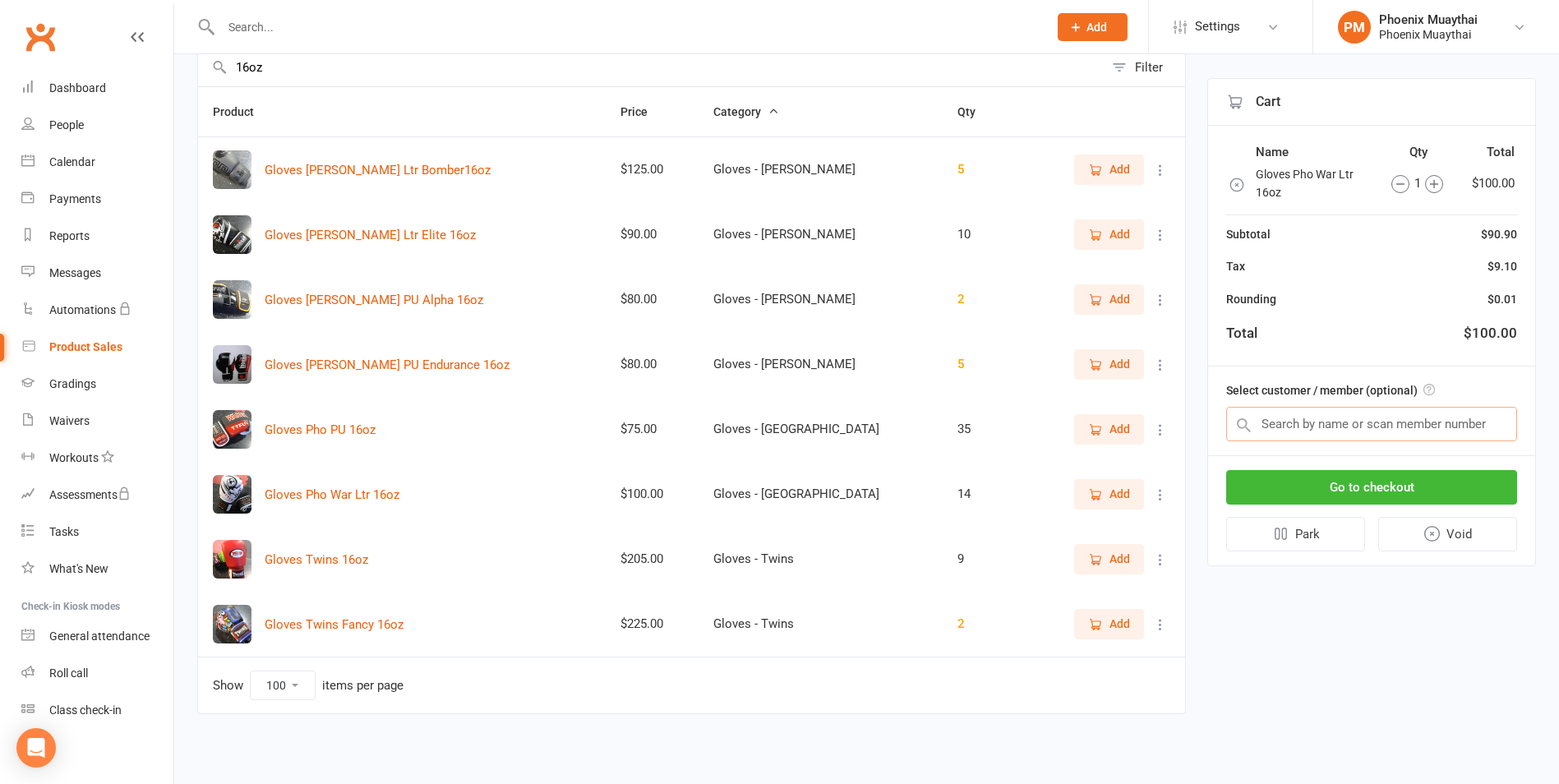
click at [1276, 430] on input "text" at bounding box center [1372, 424] width 291 height 34
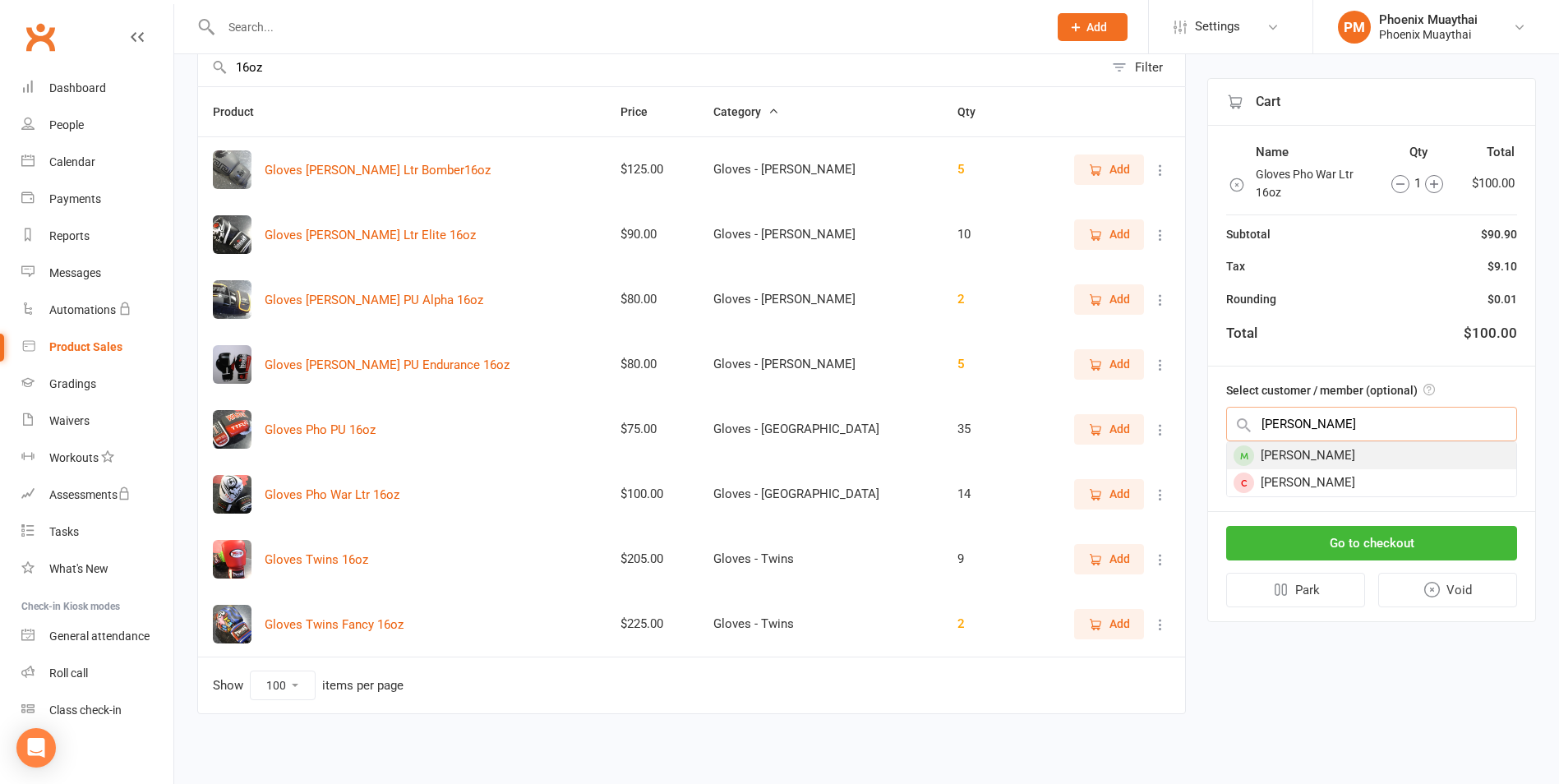
type input "liam"
click at [1304, 456] on div "Liam Waddell" at bounding box center [1371, 456] width 290 height 27
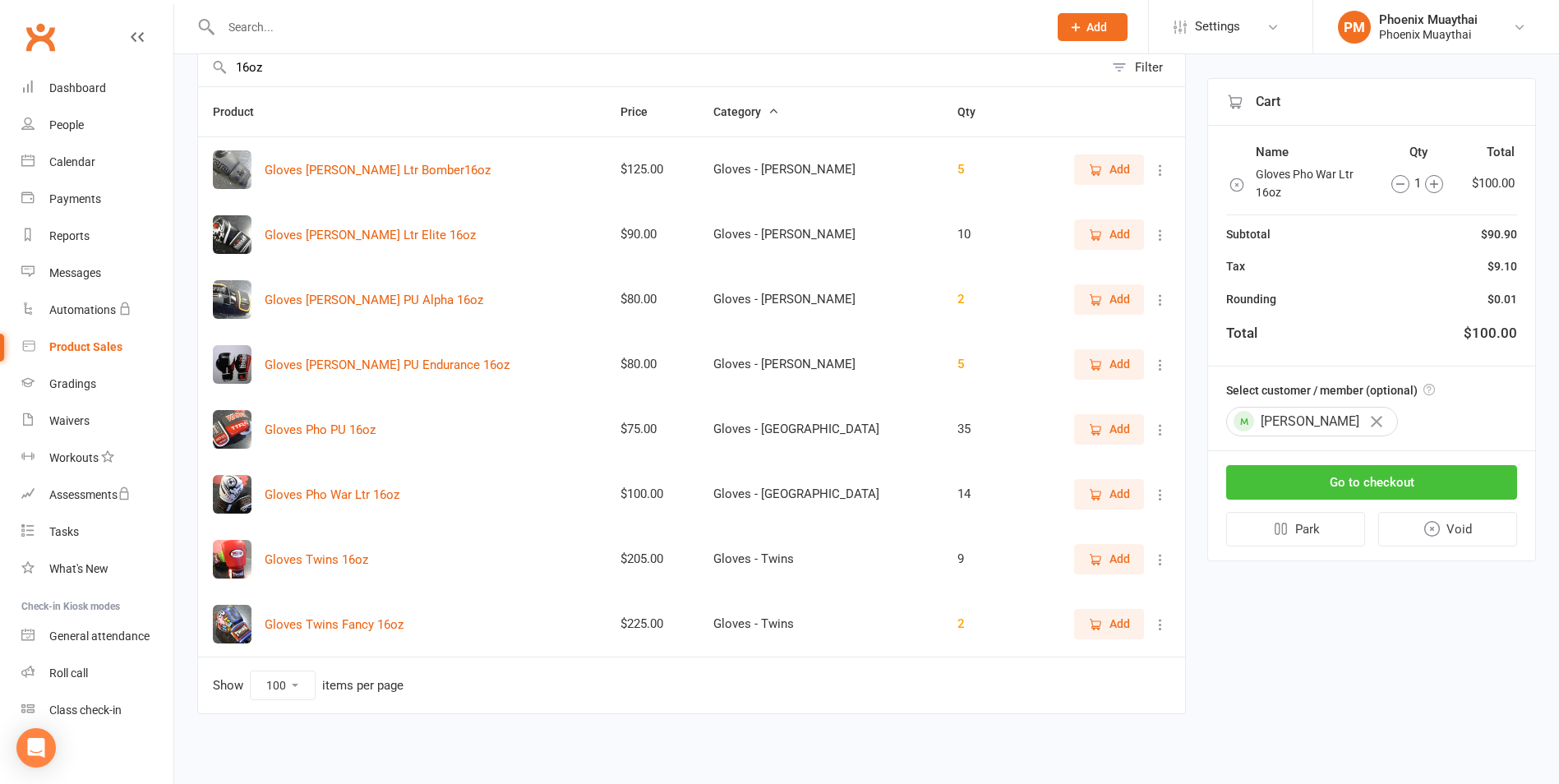
click at [1312, 475] on button "Go to checkout" at bounding box center [1372, 482] width 291 height 34
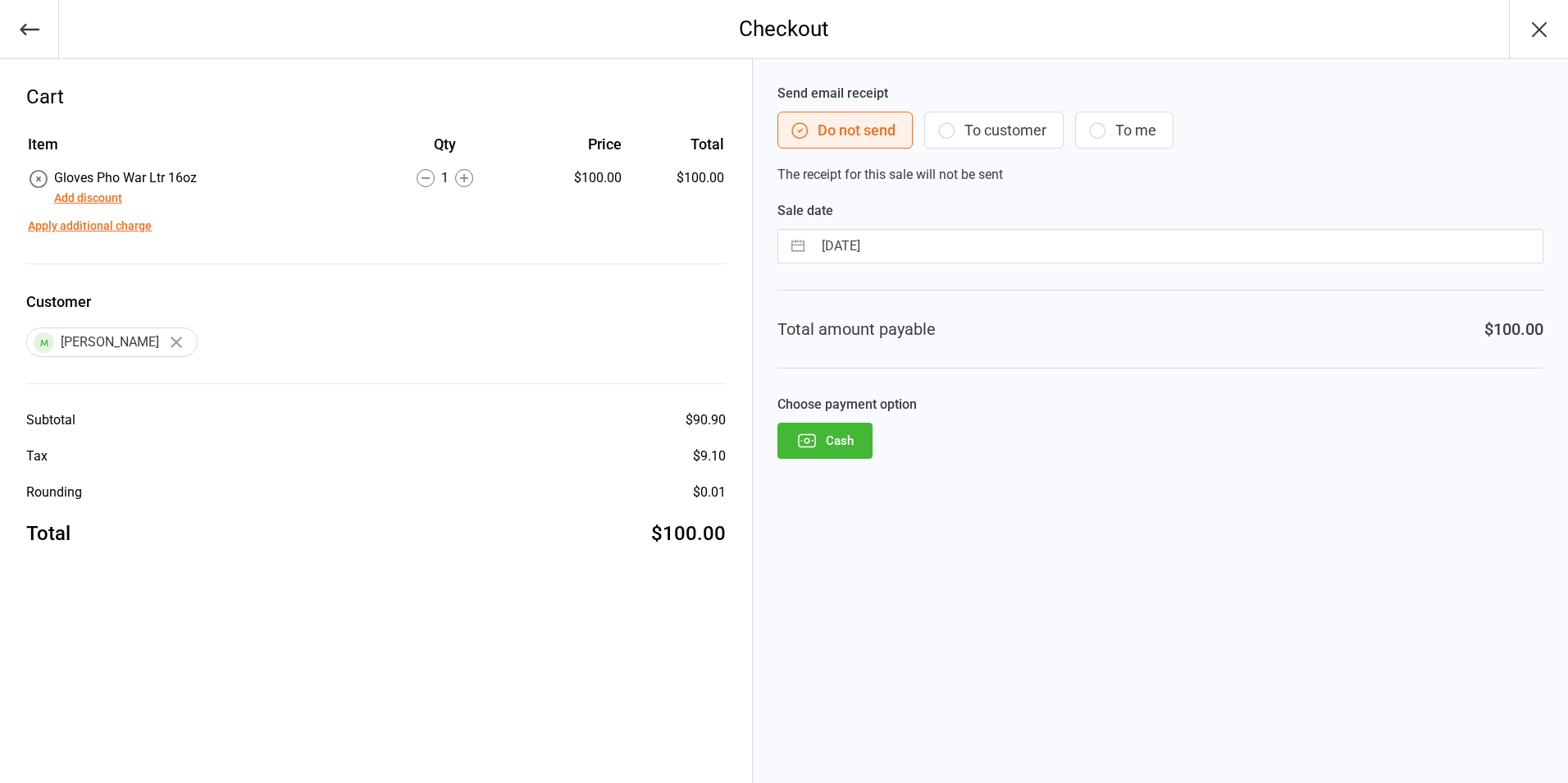
click at [860, 440] on button "Cash" at bounding box center [824, 440] width 95 height 36
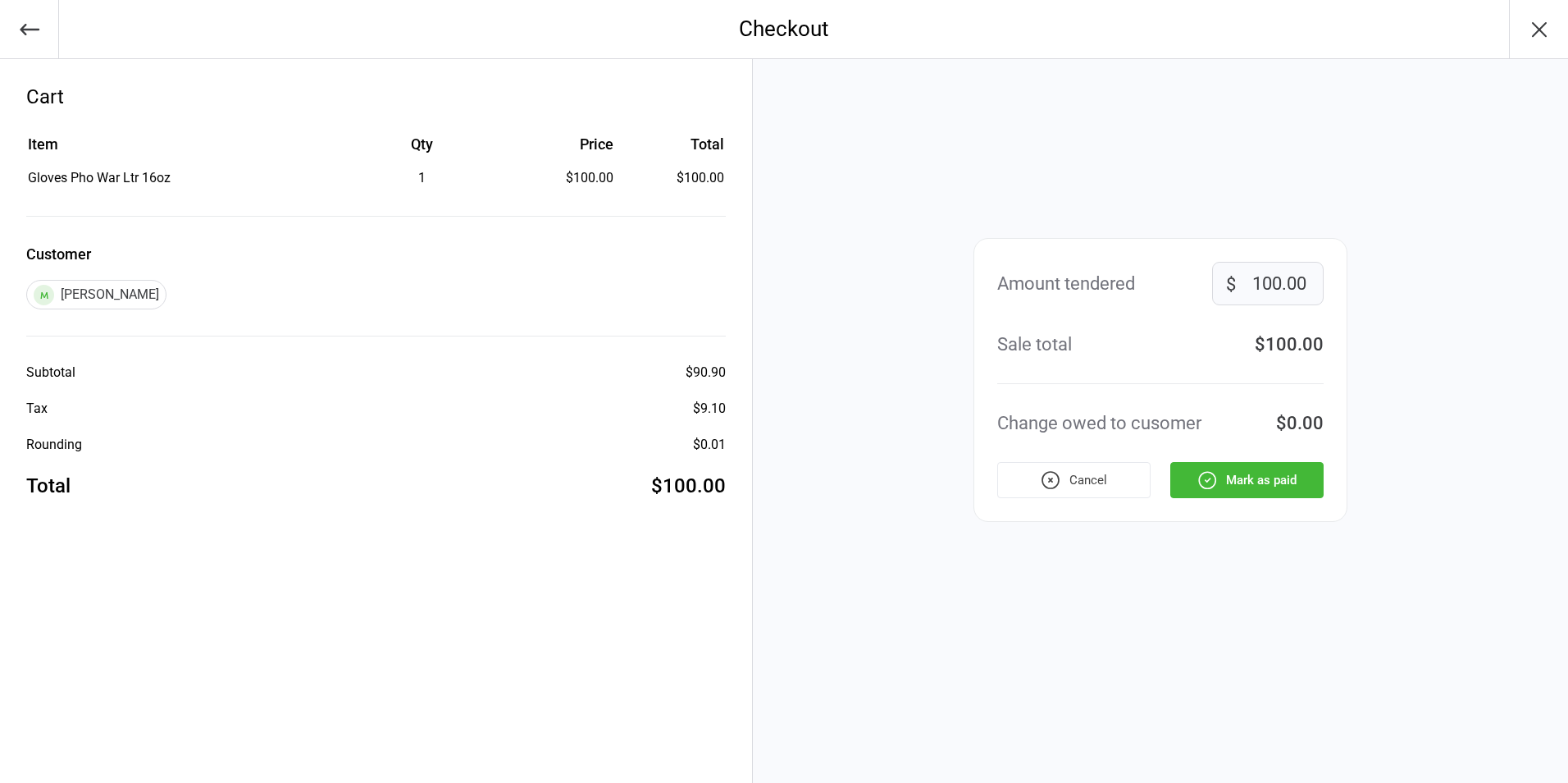
click at [1245, 478] on button "Mark as paid" at bounding box center [1246, 480] width 153 height 36
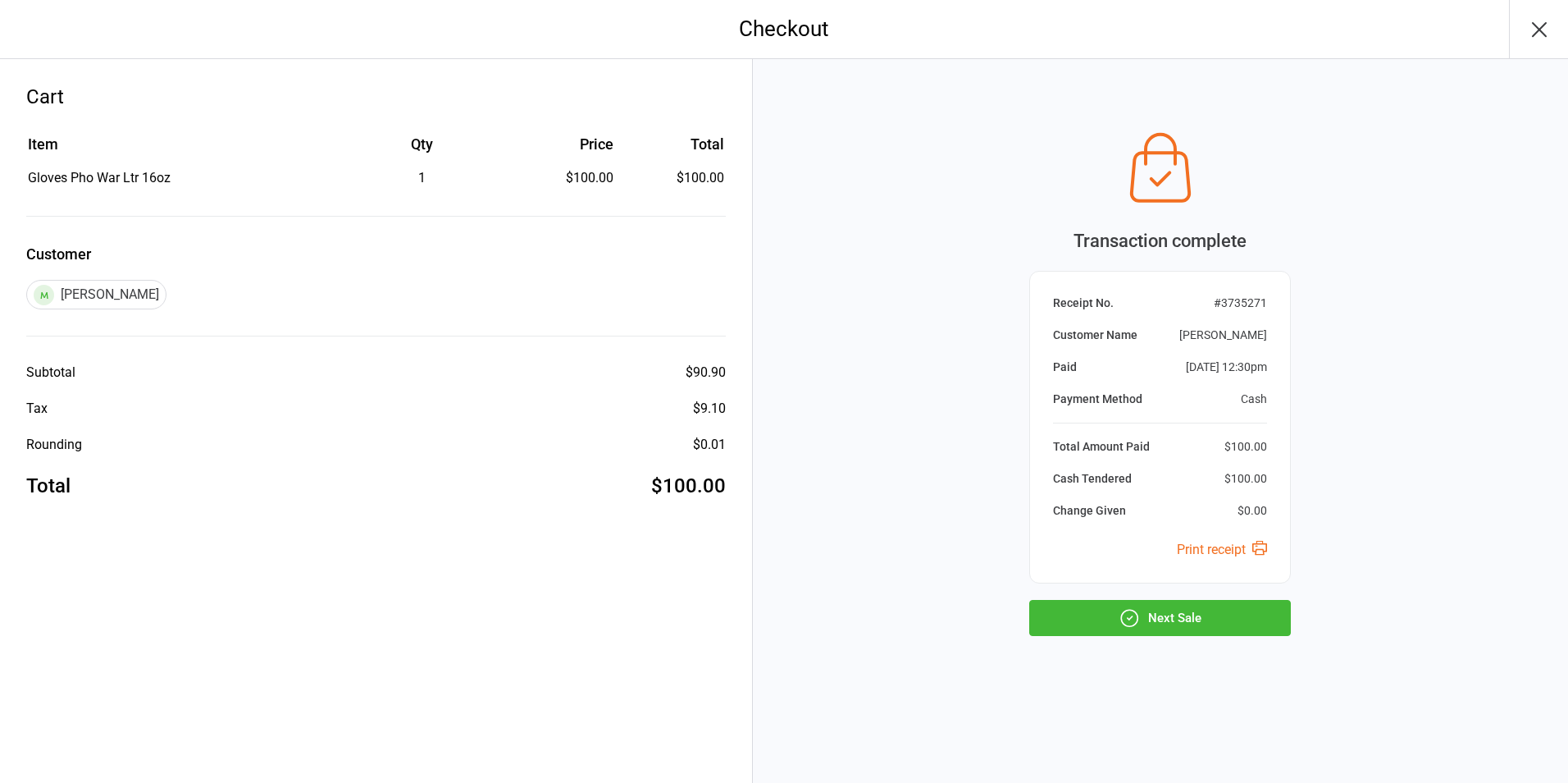
click at [1181, 614] on button "Next Sale" at bounding box center [1159, 618] width 262 height 36
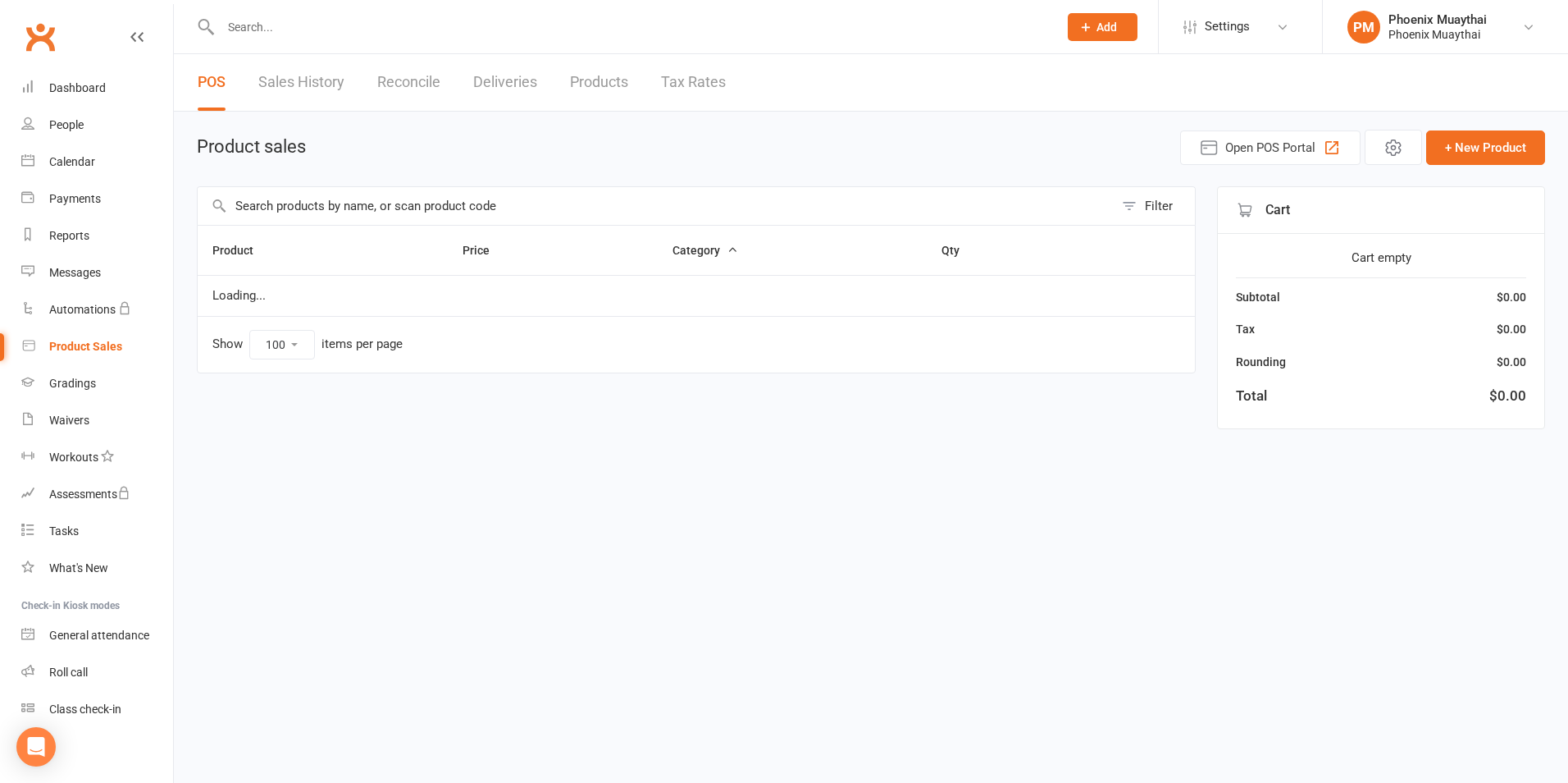
select select "100"
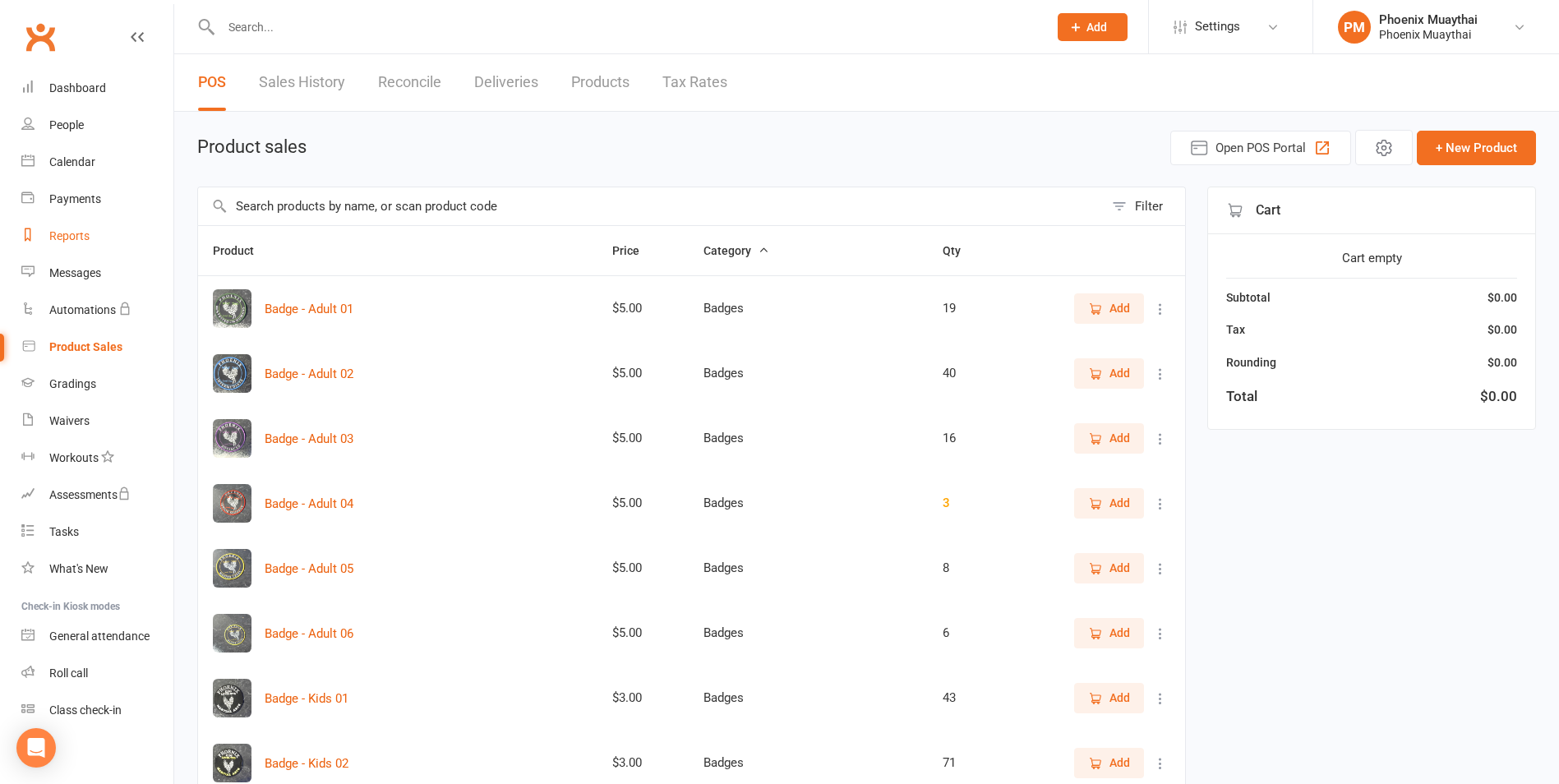
click at [78, 229] on link "Reports" at bounding box center [97, 236] width 152 height 37
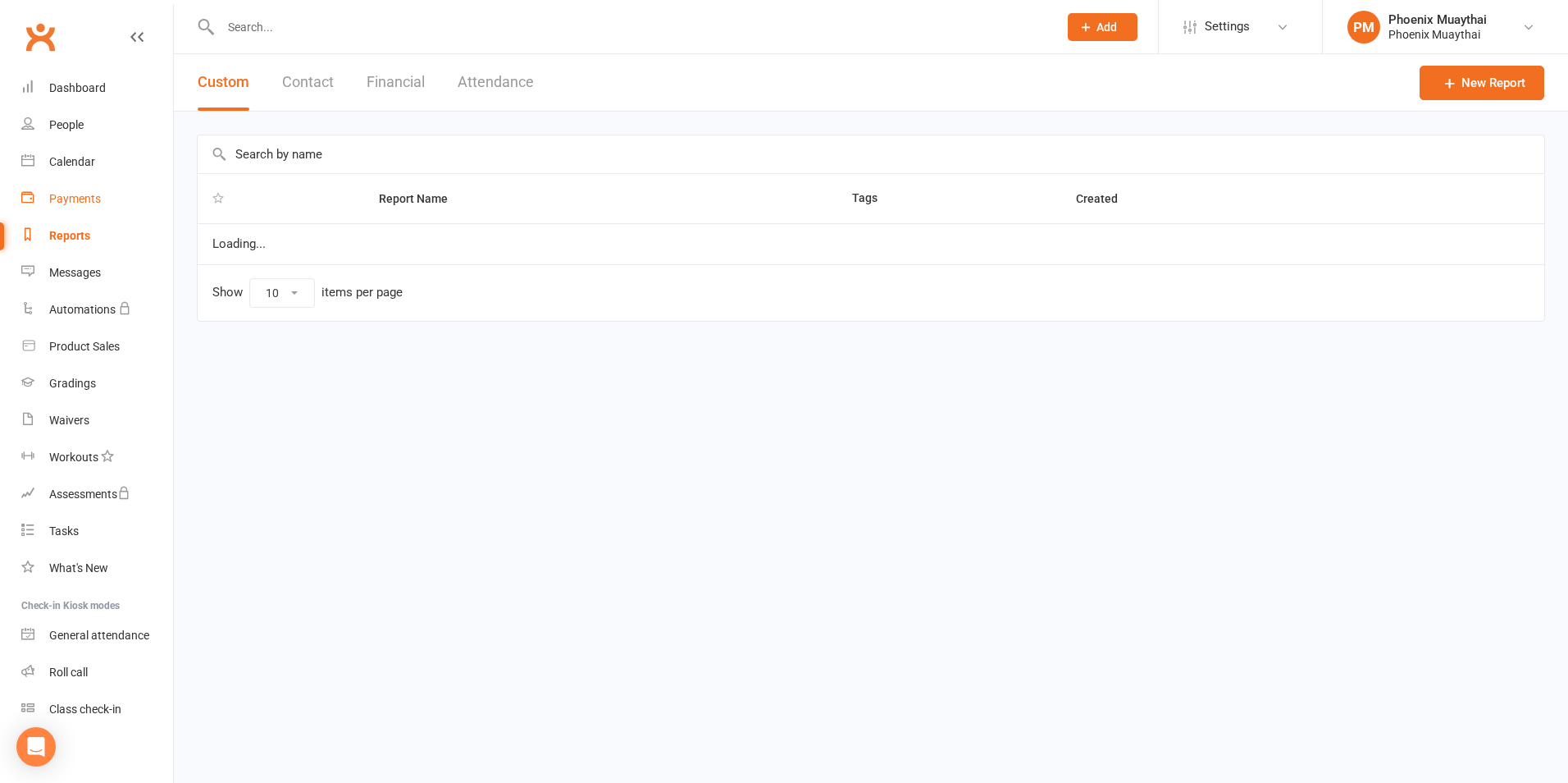
select select "100"
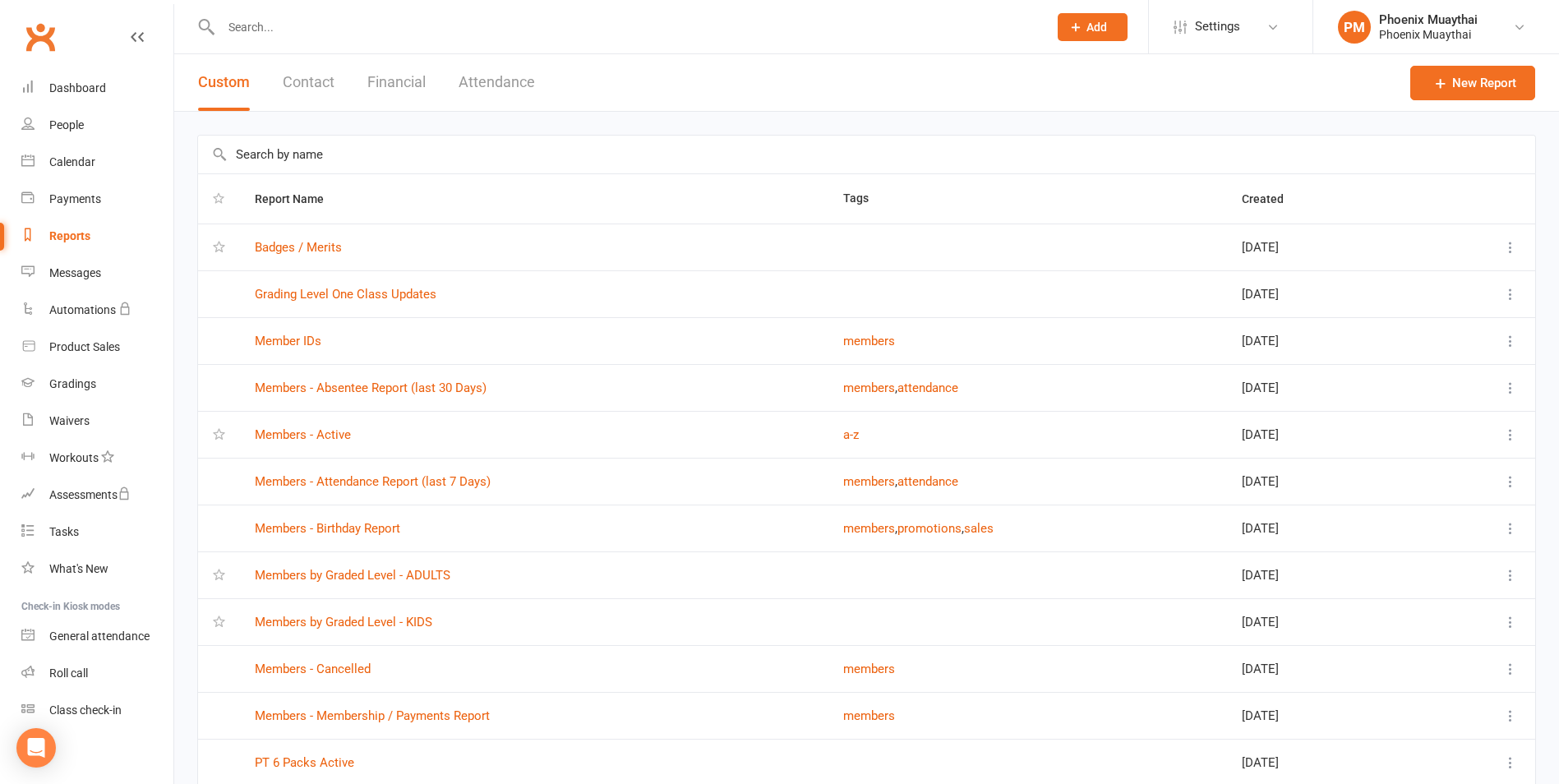
click at [392, 88] on button "Financial" at bounding box center [397, 83] width 58 height 56
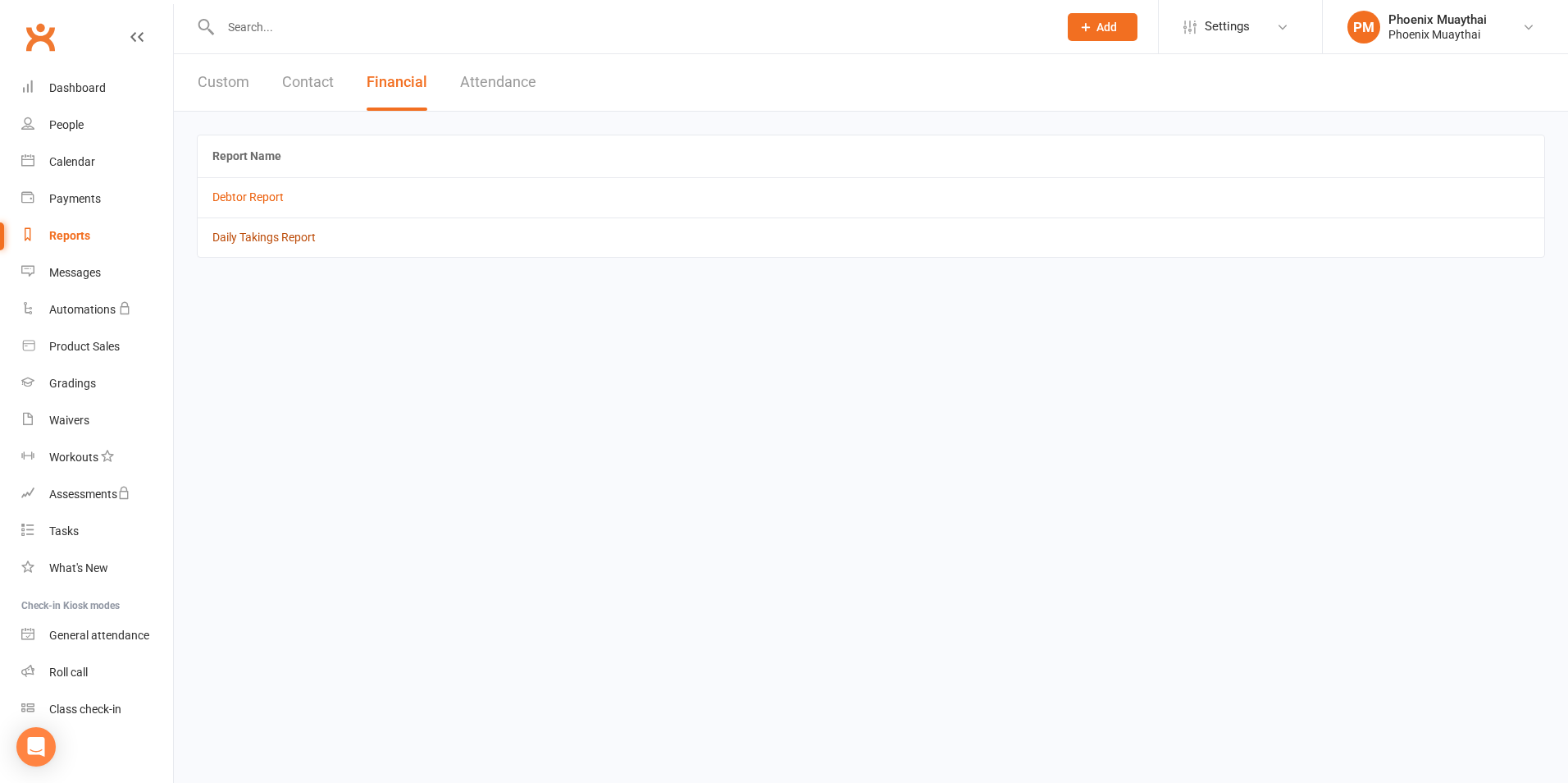
click at [273, 239] on link "Daily Takings Report" at bounding box center [264, 237] width 103 height 13
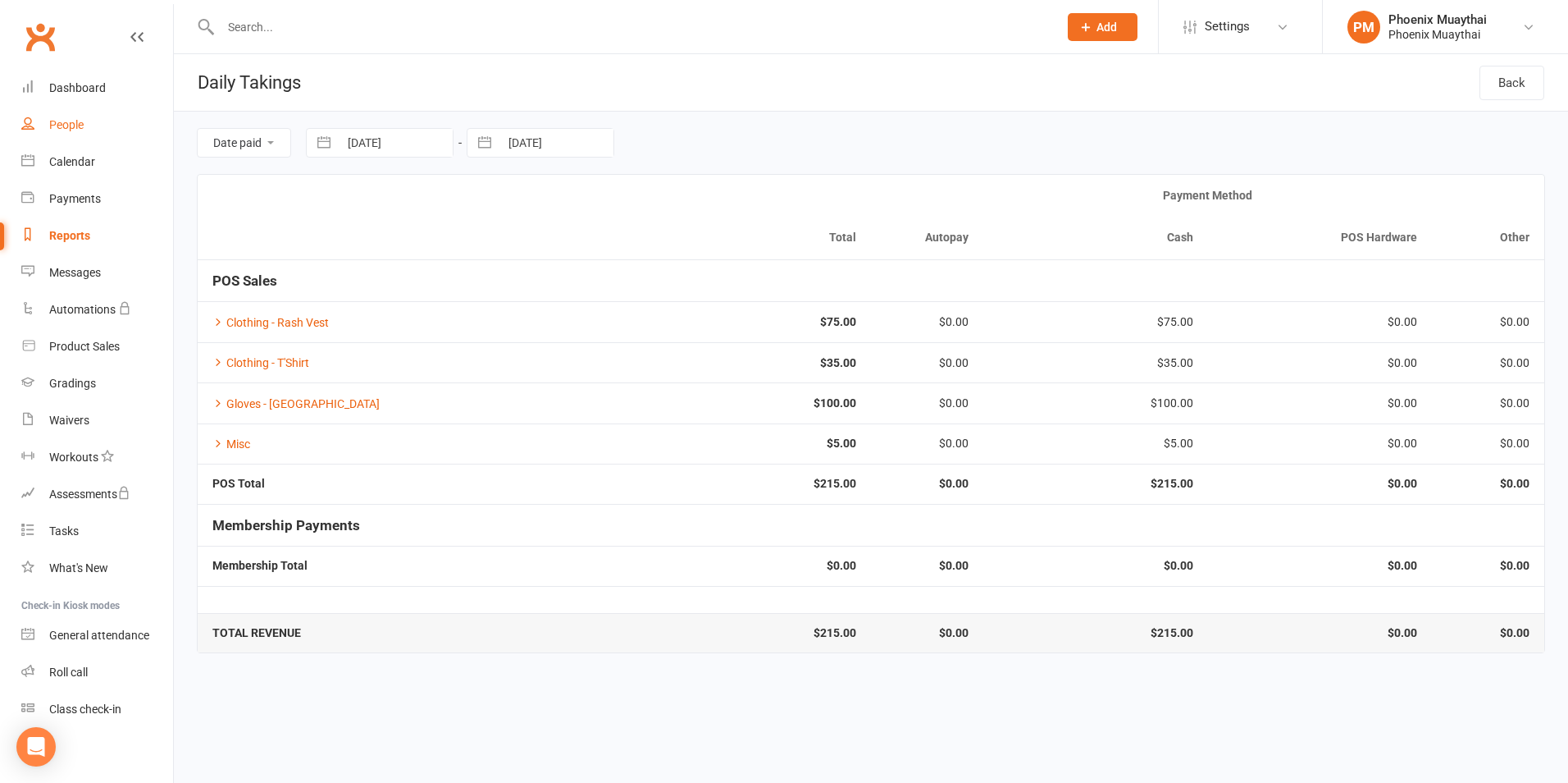
click at [110, 140] on link "People" at bounding box center [97, 125] width 151 height 37
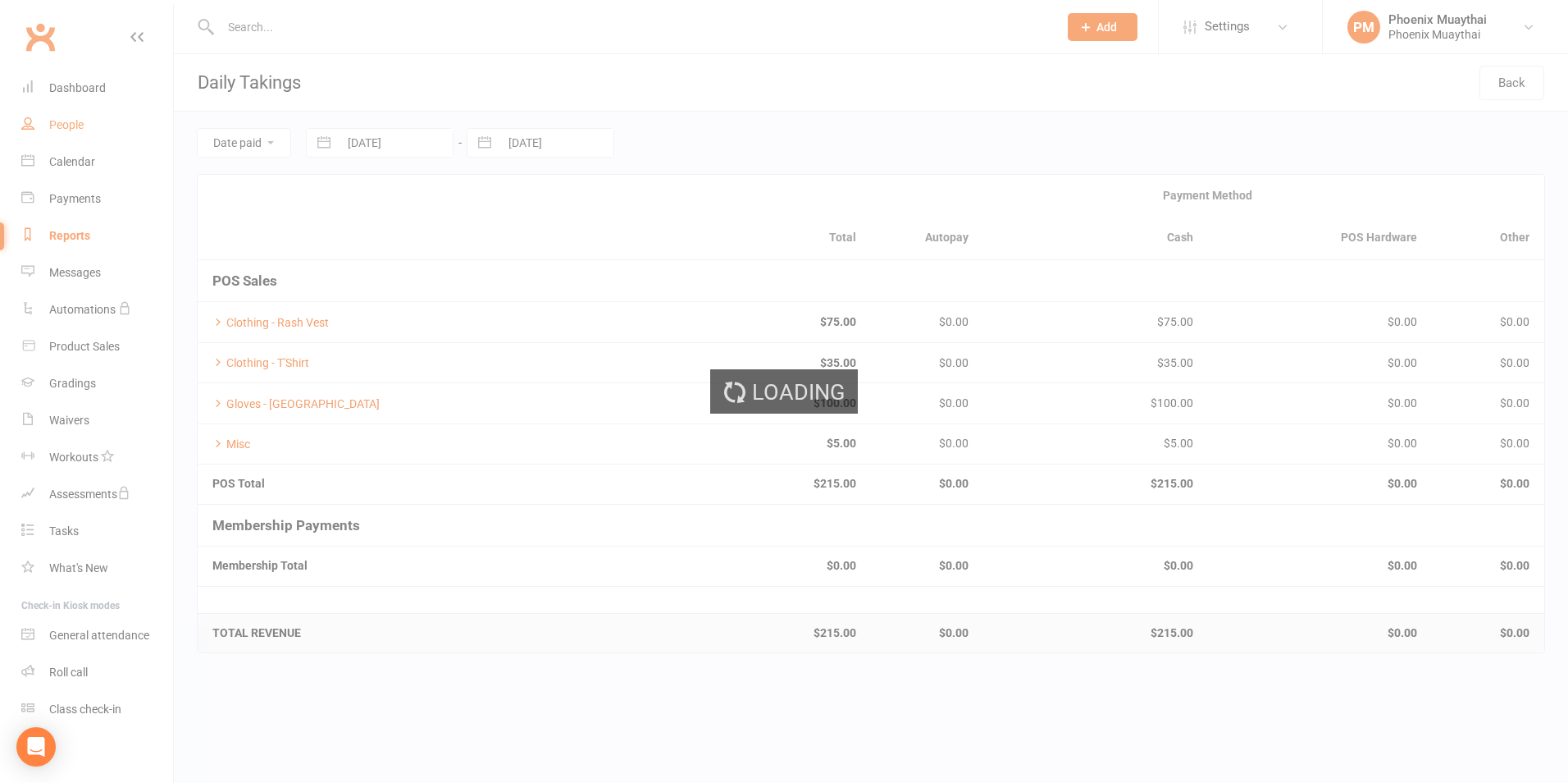
select select "100"
